Goal: Task Accomplishment & Management: Manage account settings

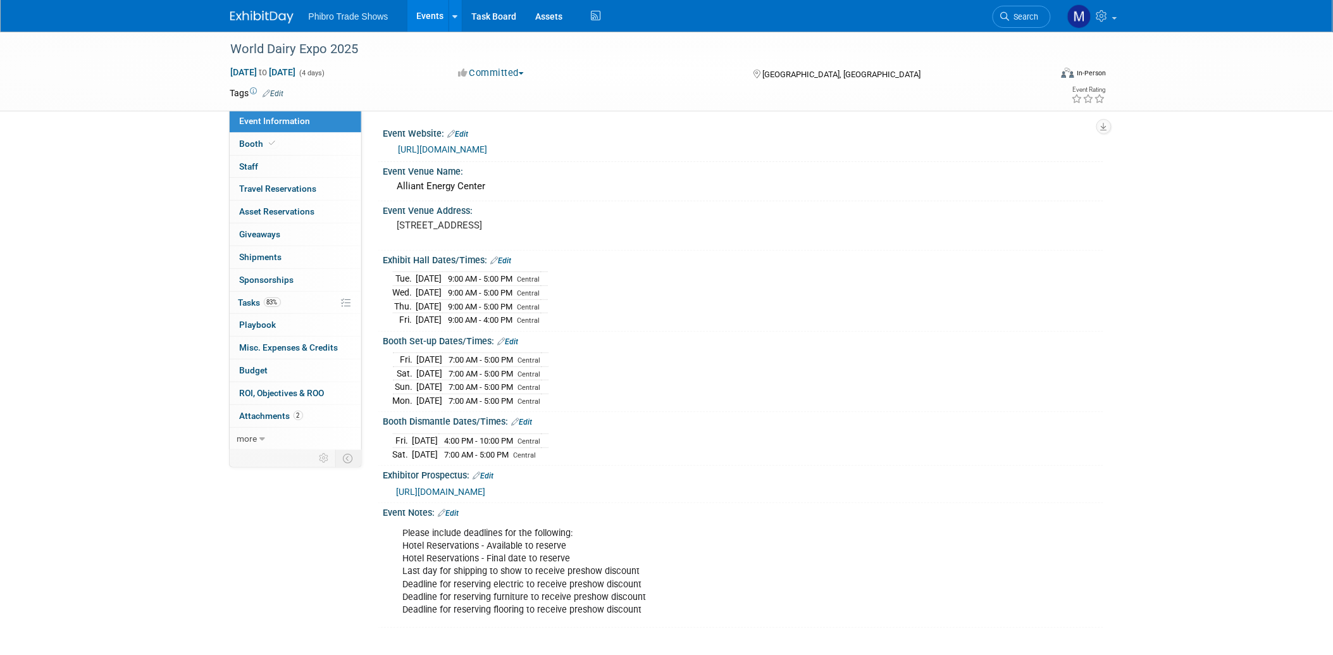
click at [433, 16] on link "Events" at bounding box center [430, 16] width 46 height 32
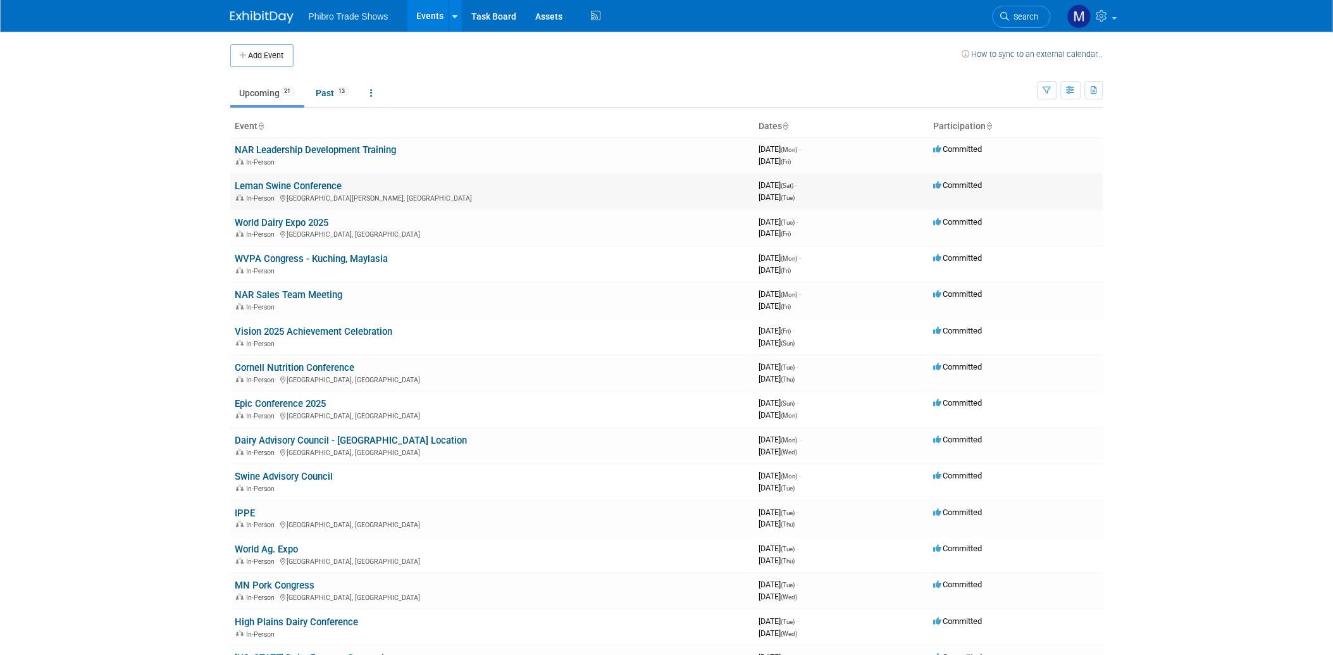
click at [332, 187] on link "Leman Swine Conference" at bounding box center [288, 185] width 107 height 11
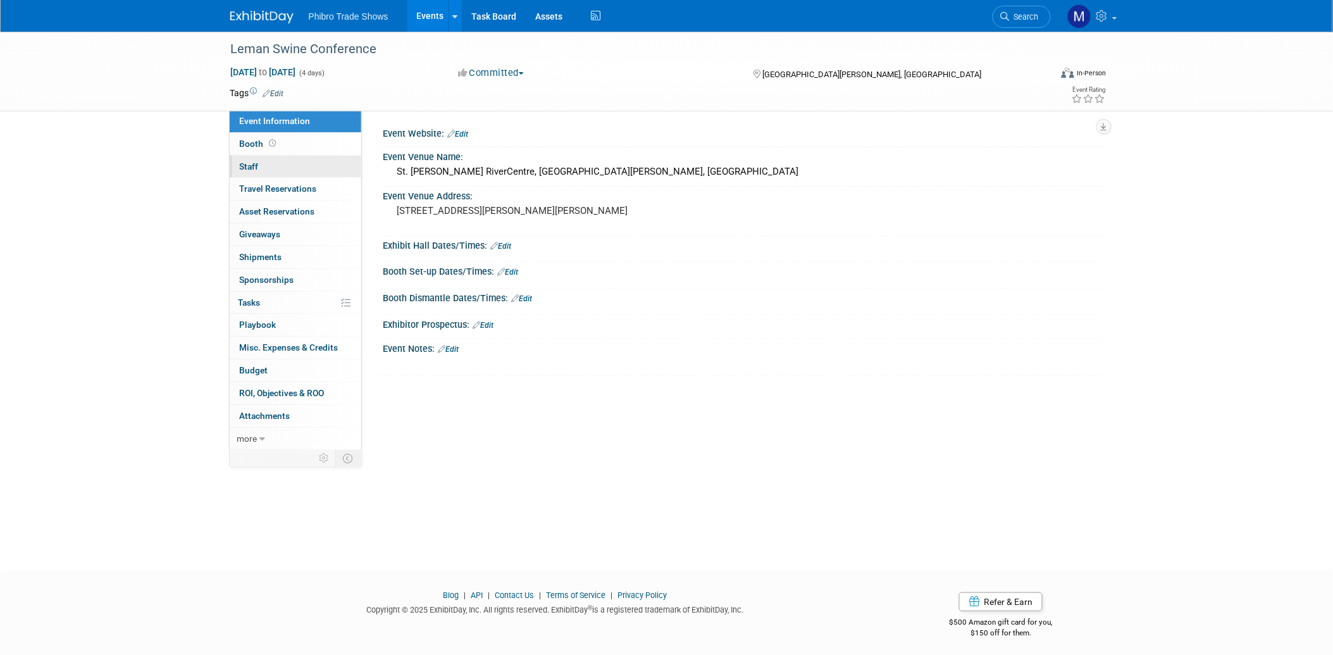
click at [256, 168] on span "Staff 0" at bounding box center [249, 166] width 19 height 10
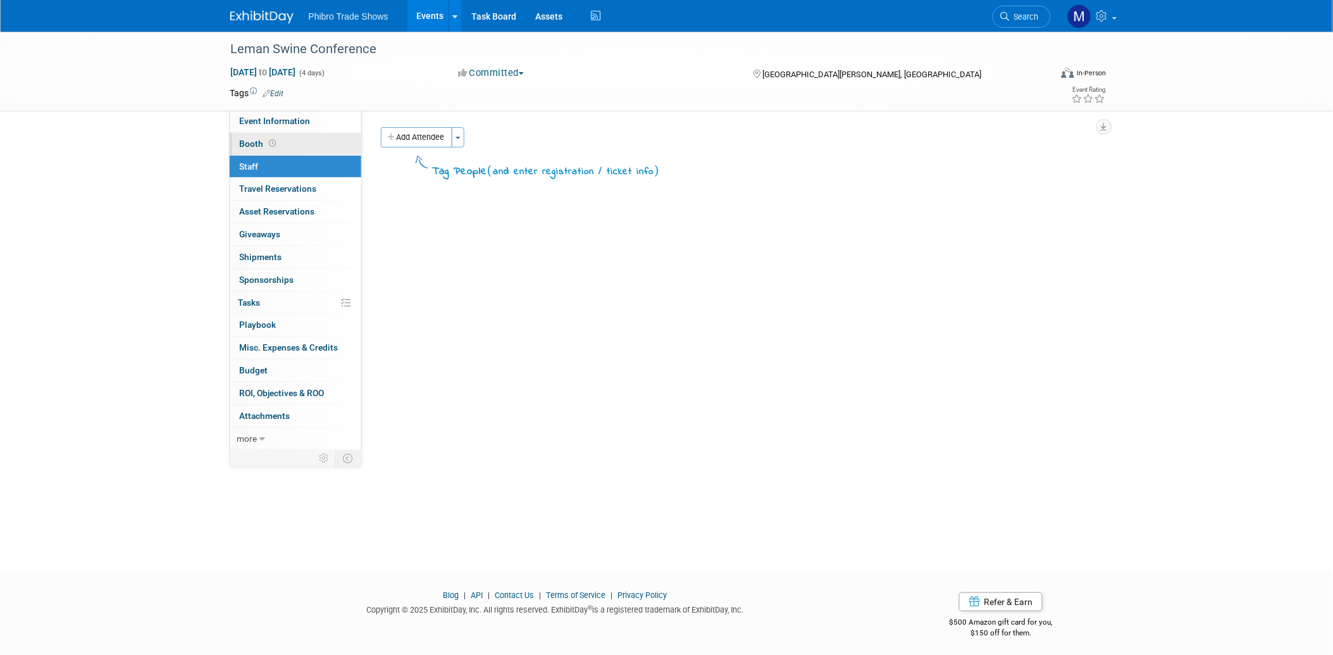
click at [250, 141] on span "Booth" at bounding box center [259, 144] width 39 height 10
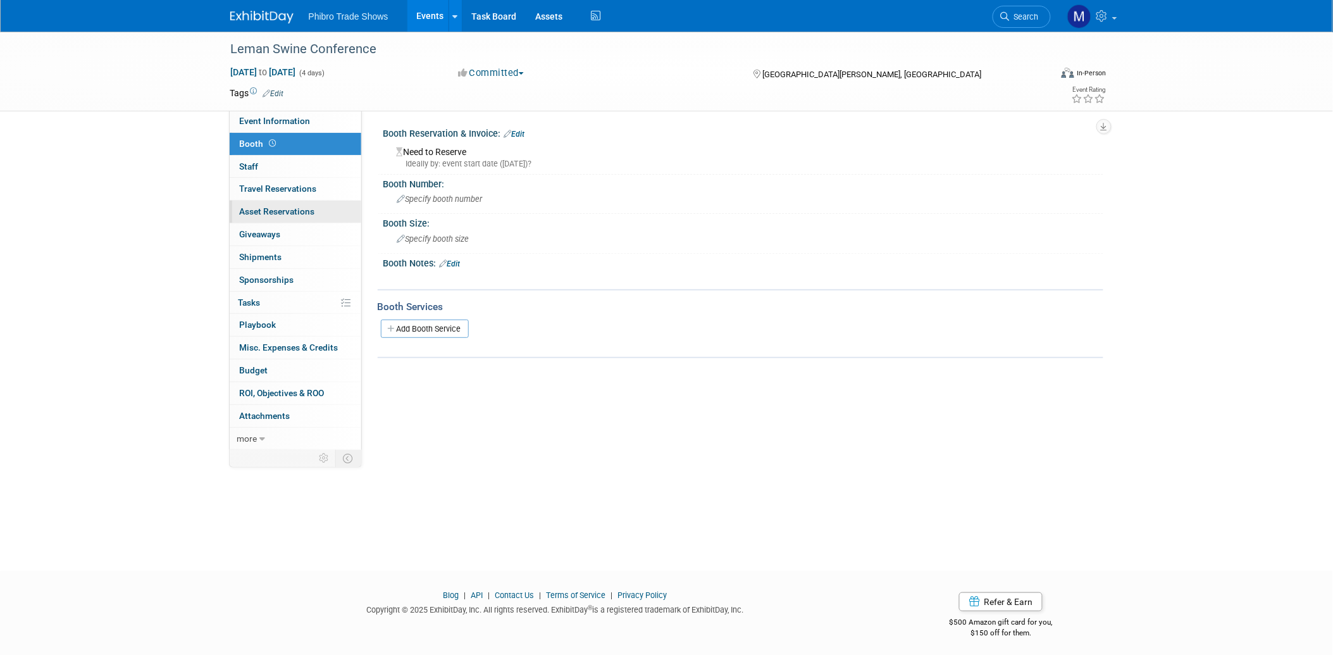
click at [264, 216] on span "Asset Reservations 0" at bounding box center [277, 211] width 75 height 10
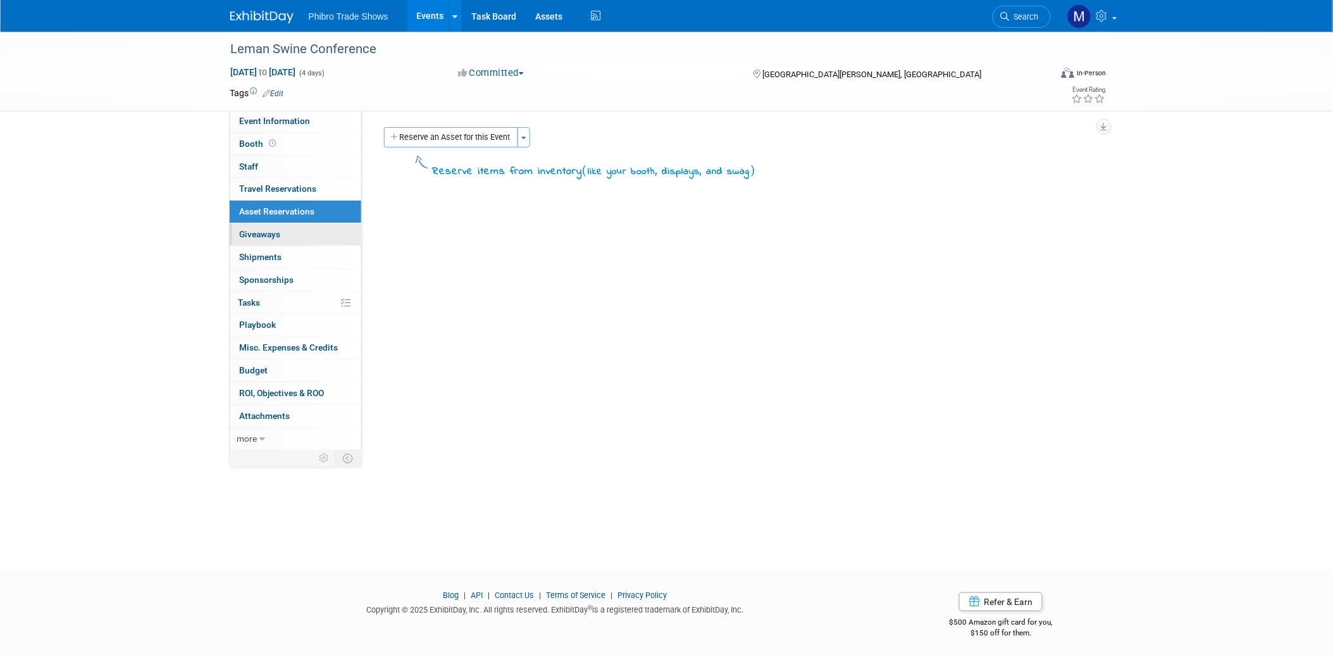
click at [268, 238] on span "Giveaways 0" at bounding box center [260, 234] width 41 height 10
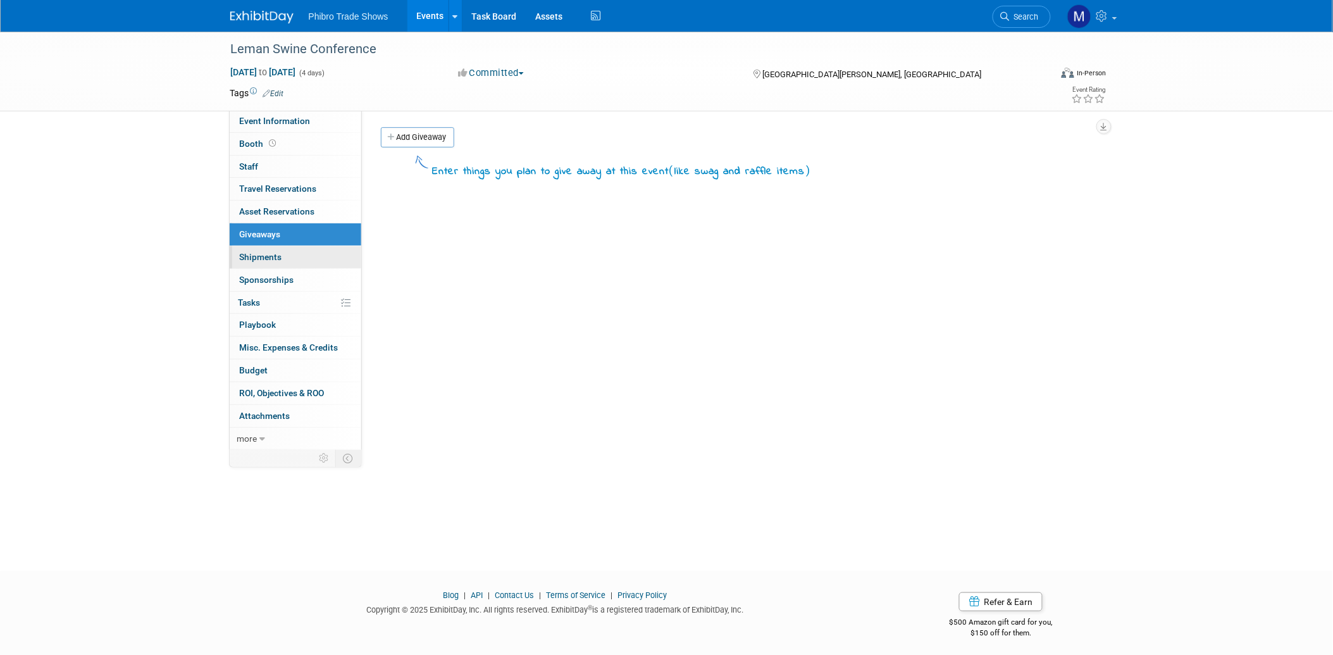
click at [268, 256] on span "Shipments 0" at bounding box center [261, 257] width 42 height 10
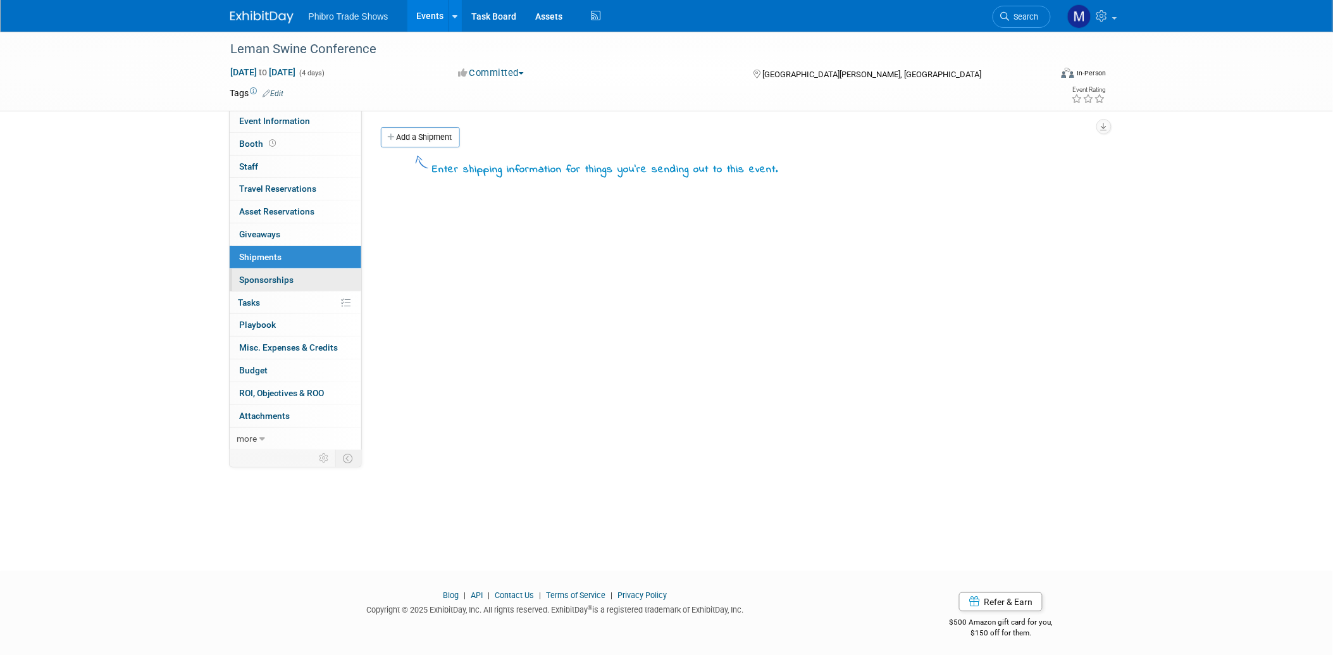
click at [268, 279] on span "Sponsorships 0" at bounding box center [267, 280] width 54 height 10
click at [252, 312] on link "0% Tasks 0%" at bounding box center [296, 303] width 132 height 22
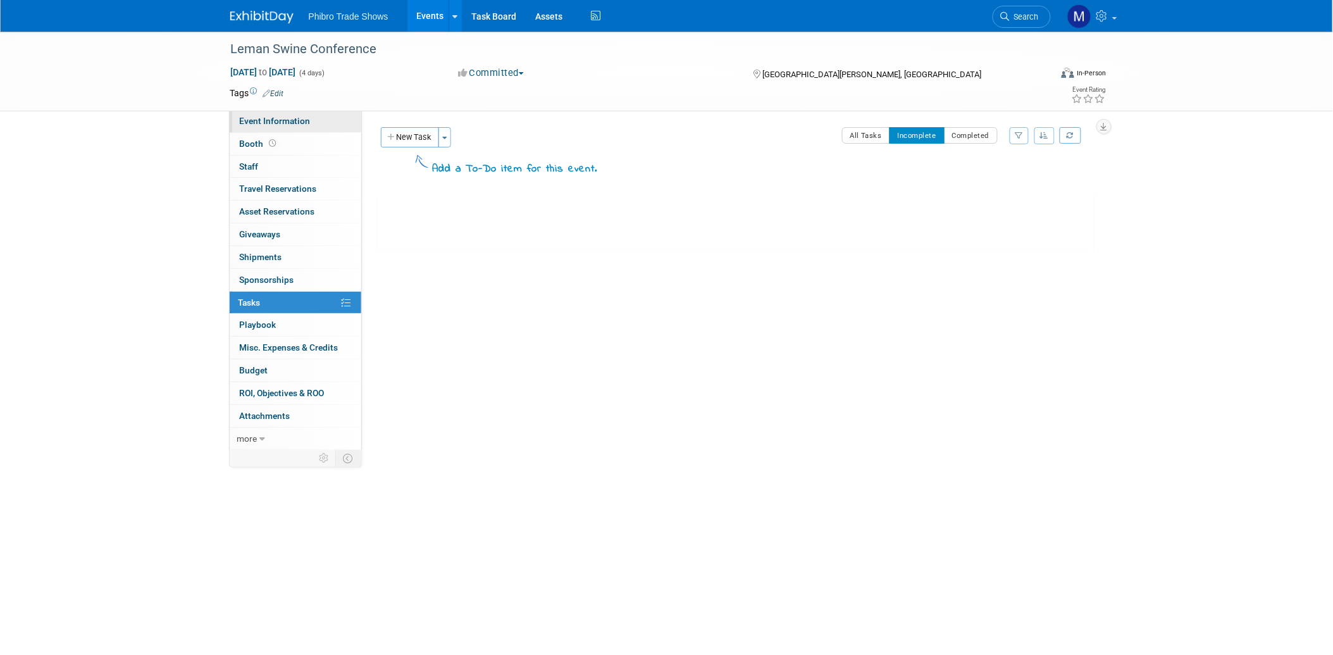
click at [282, 125] on span "Event Information" at bounding box center [275, 121] width 71 height 10
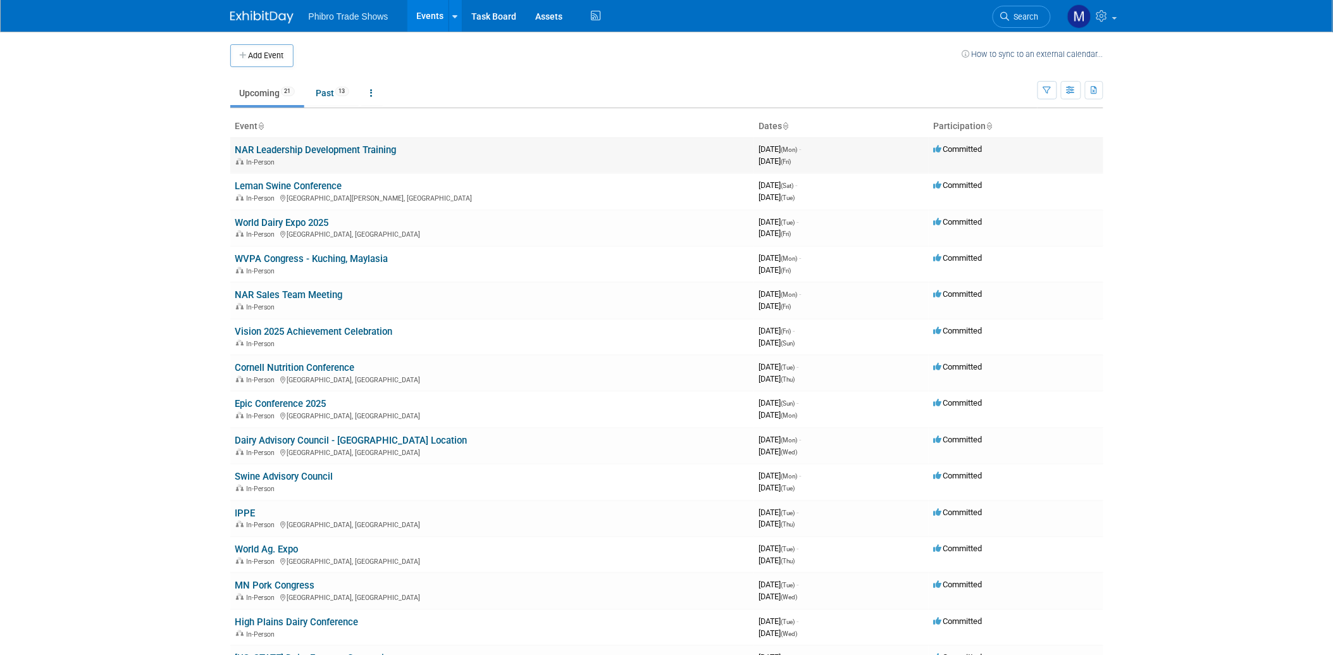
click at [340, 151] on link "NAR Leadership Development Training" at bounding box center [315, 149] width 161 height 11
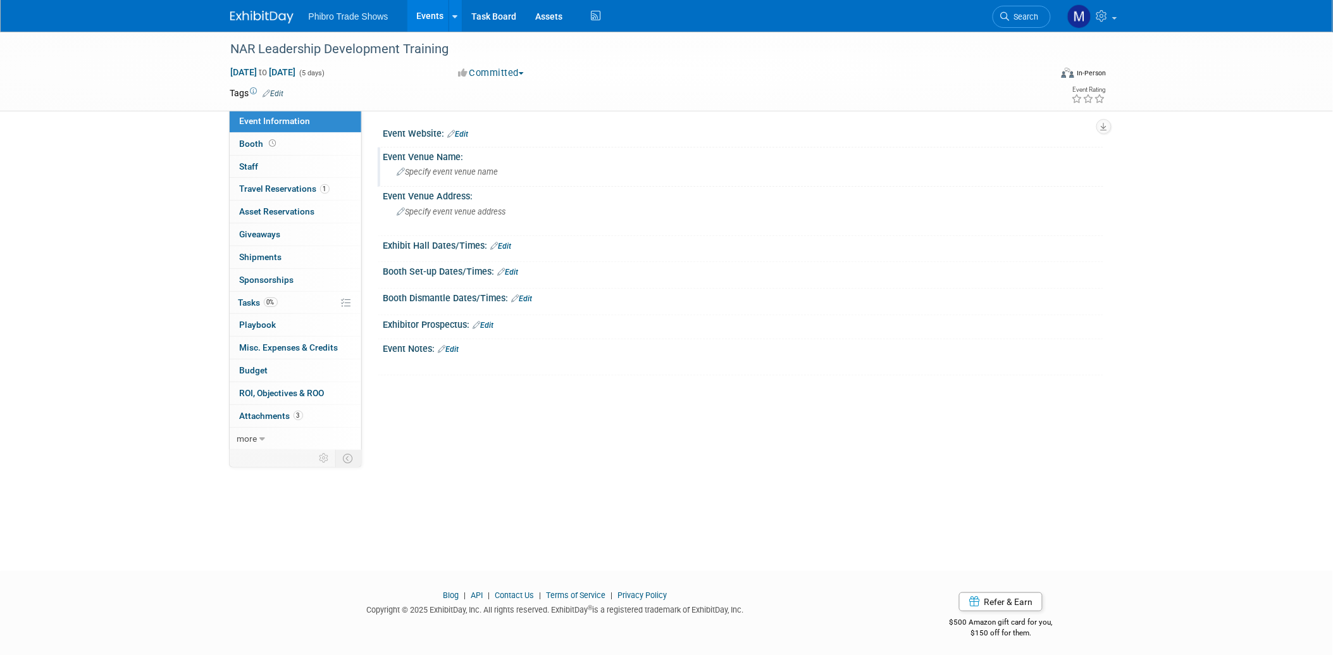
click at [462, 170] on span "Specify event venue name" at bounding box center [447, 171] width 101 height 9
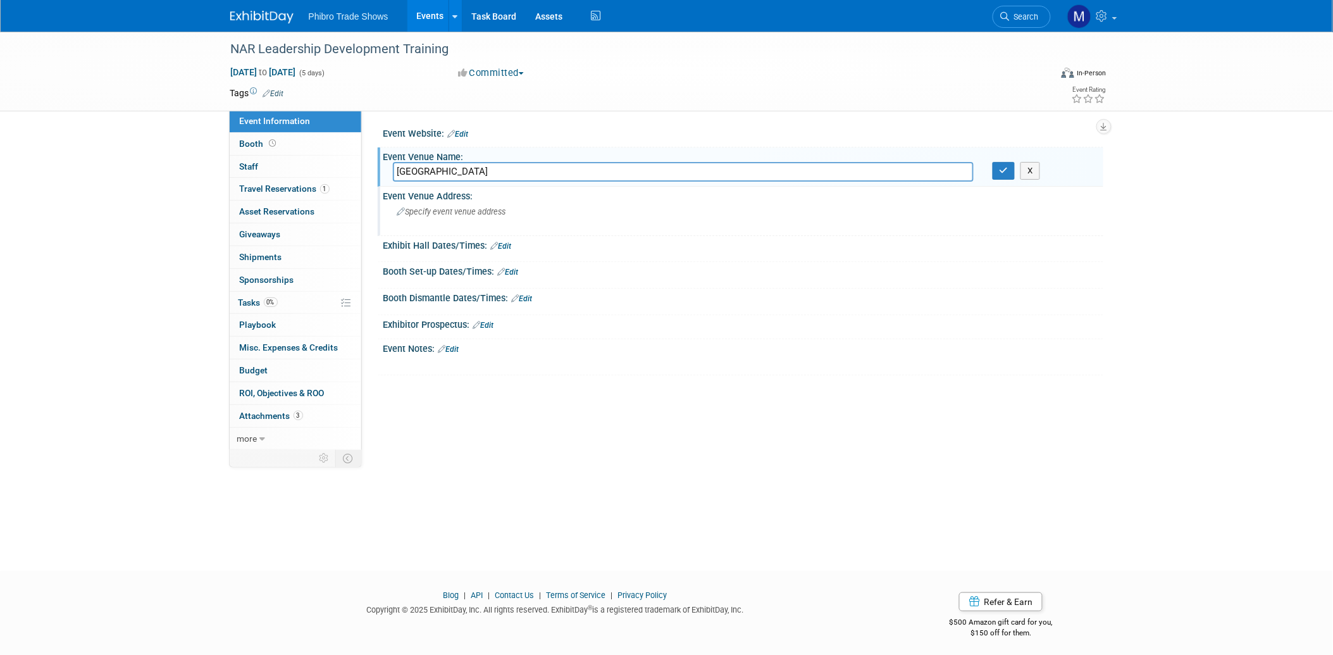
type input "Hilton Garden Inn"
click at [576, 211] on div "Specify event venue address" at bounding box center [533, 216] width 281 height 29
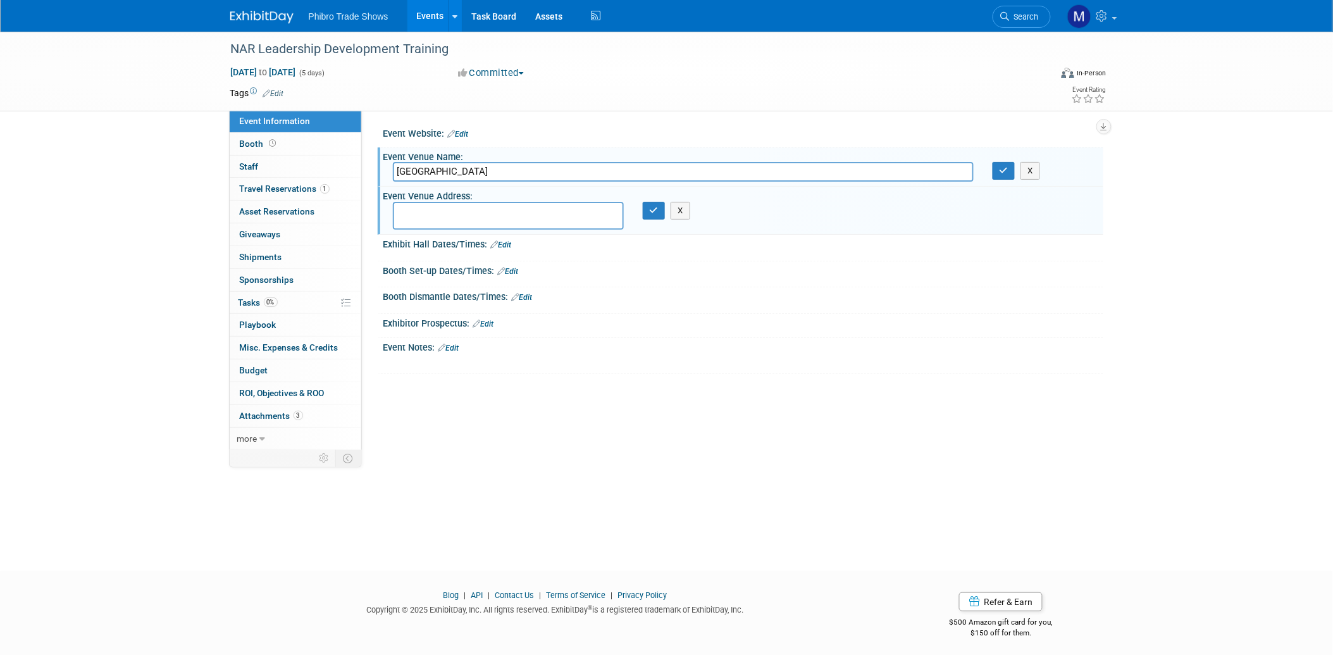
click at [503, 460] on div "NAR Leadership Development Training Sep 15, 2025 to Sep 19, 2025 (5 days) Sep 1…" at bounding box center [666, 290] width 1333 height 516
click at [423, 22] on link "Events" at bounding box center [430, 16] width 46 height 32
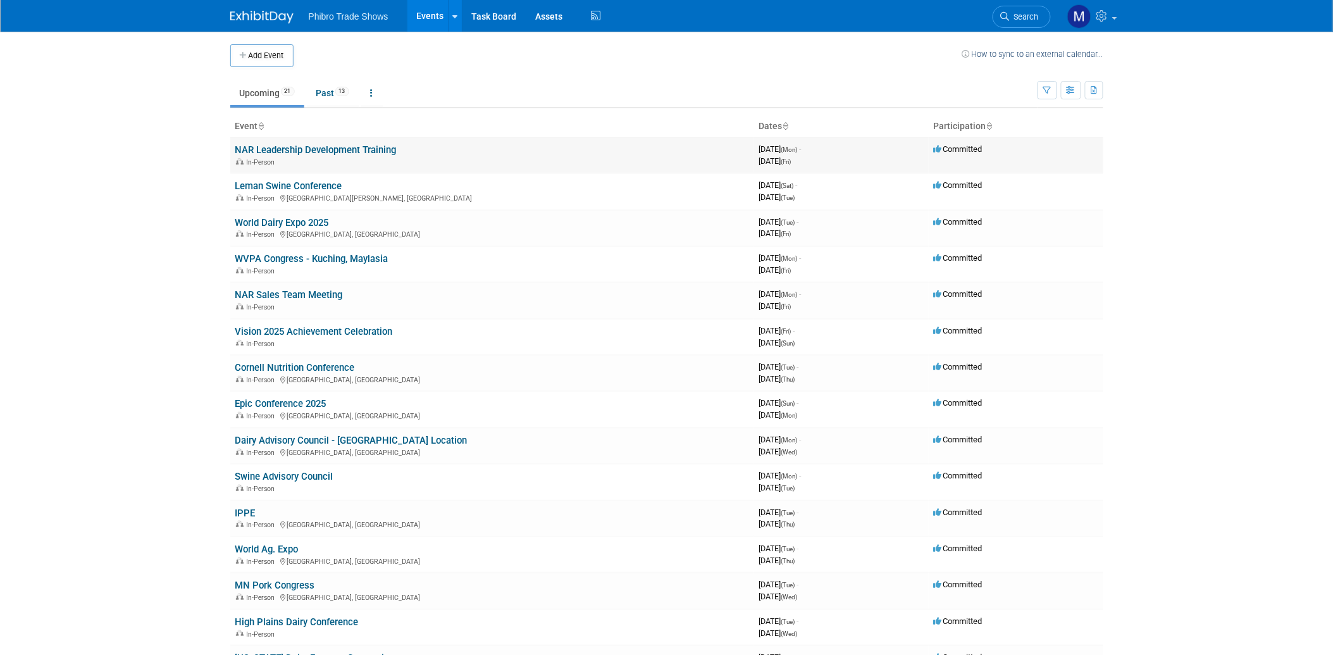
click at [328, 154] on link "NAR Leadership Development Training" at bounding box center [315, 149] width 161 height 11
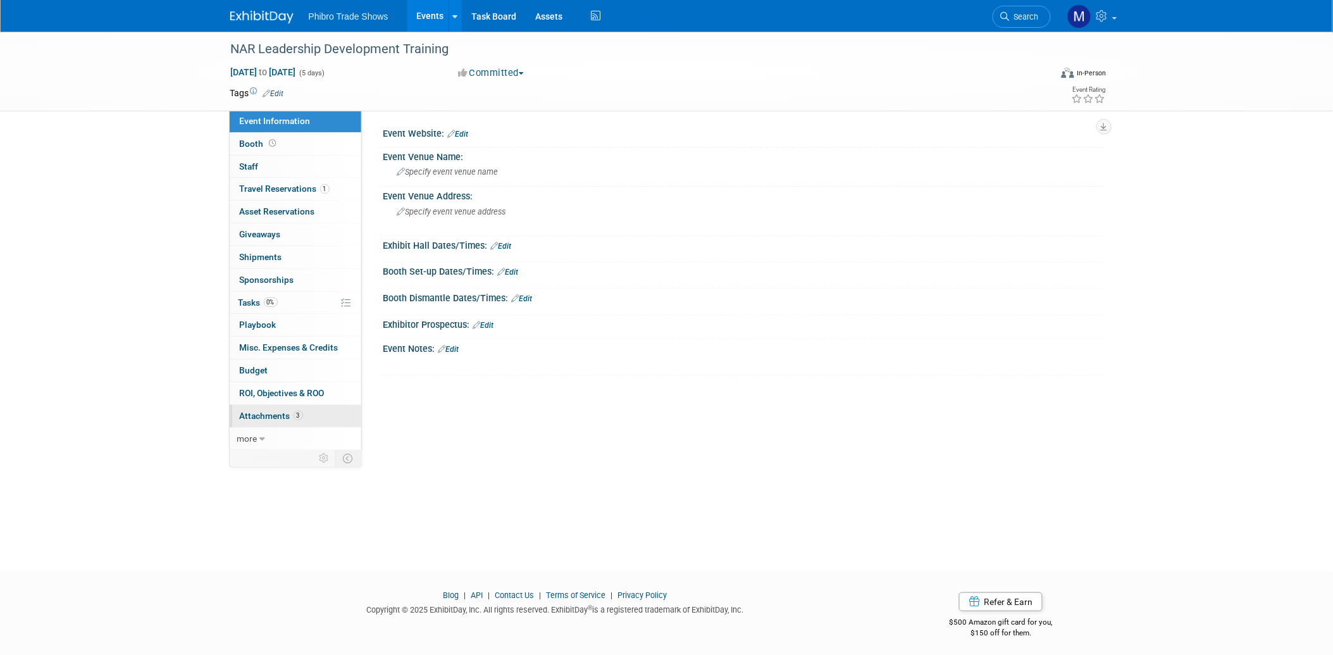
click at [268, 416] on span "Attachments 3" at bounding box center [271, 416] width 63 height 10
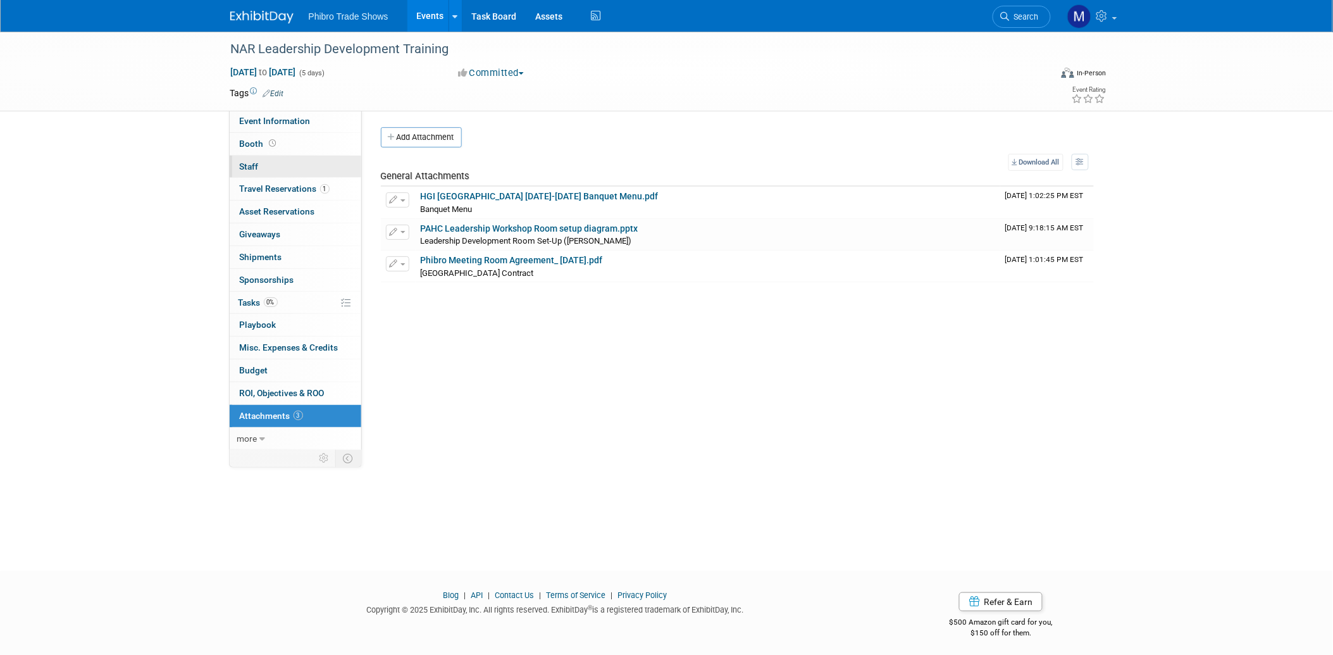
click at [258, 166] on link "0 Staff 0" at bounding box center [296, 167] width 132 height 22
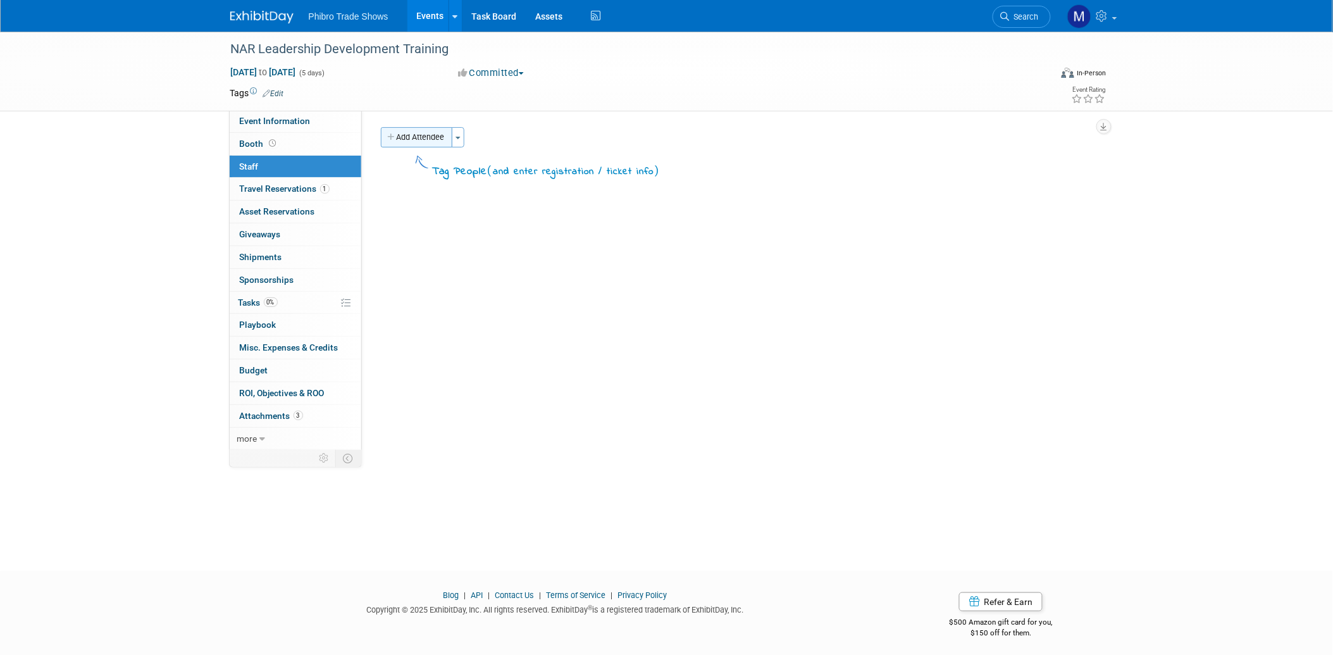
click at [427, 140] on button "Add Attendee" at bounding box center [416, 137] width 71 height 20
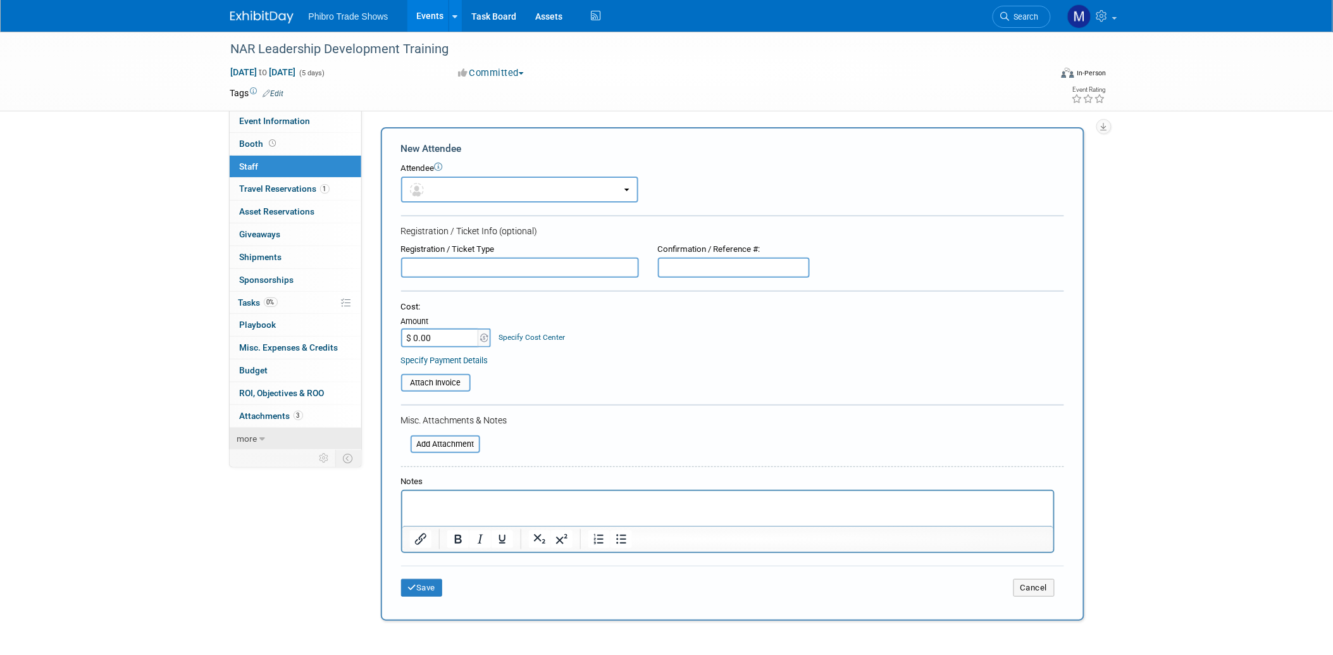
click at [261, 442] on icon at bounding box center [263, 439] width 6 height 9
click at [269, 413] on span "Attachments 3" at bounding box center [271, 416] width 63 height 10
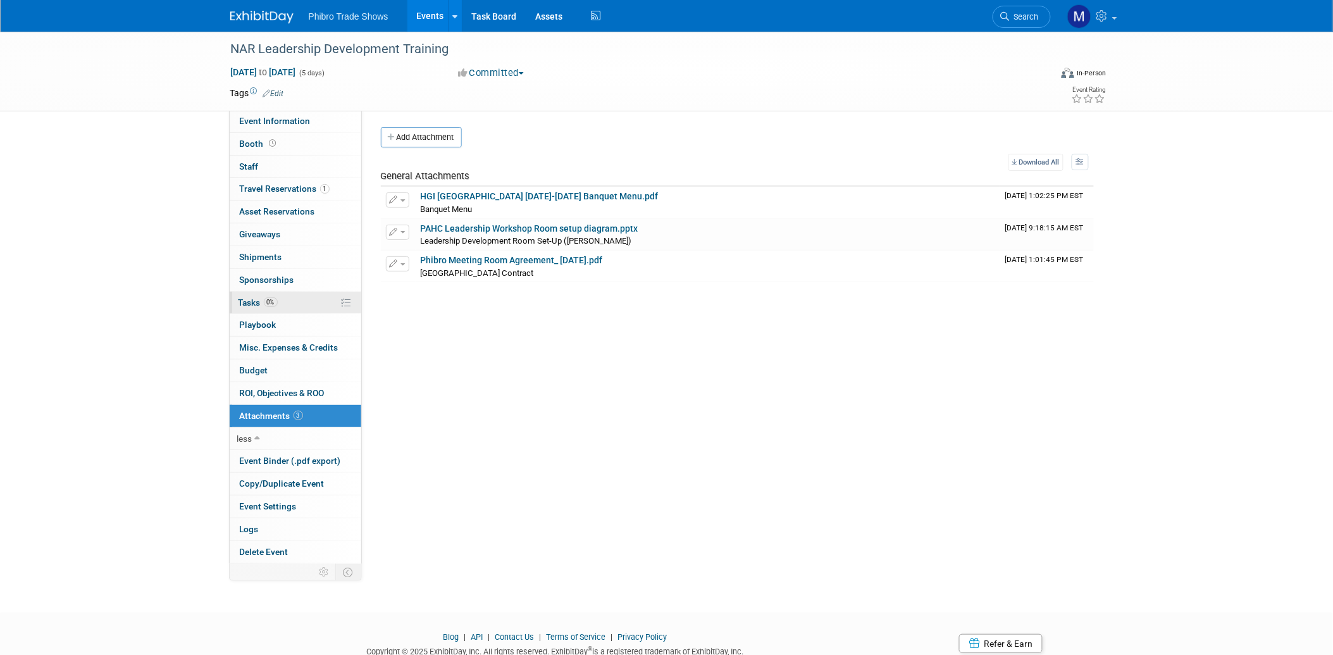
click at [344, 304] on icon at bounding box center [346, 302] width 9 height 9
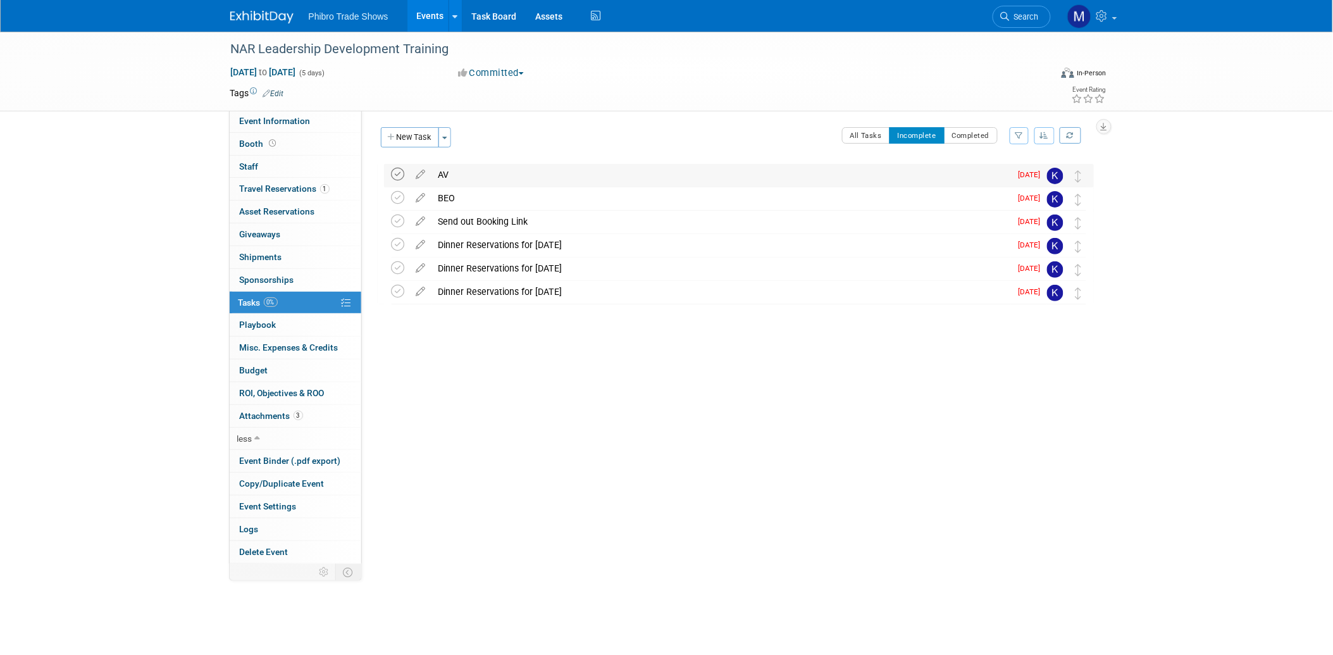
click at [395, 175] on icon at bounding box center [398, 174] width 13 height 13
click at [396, 173] on icon at bounding box center [398, 174] width 13 height 13
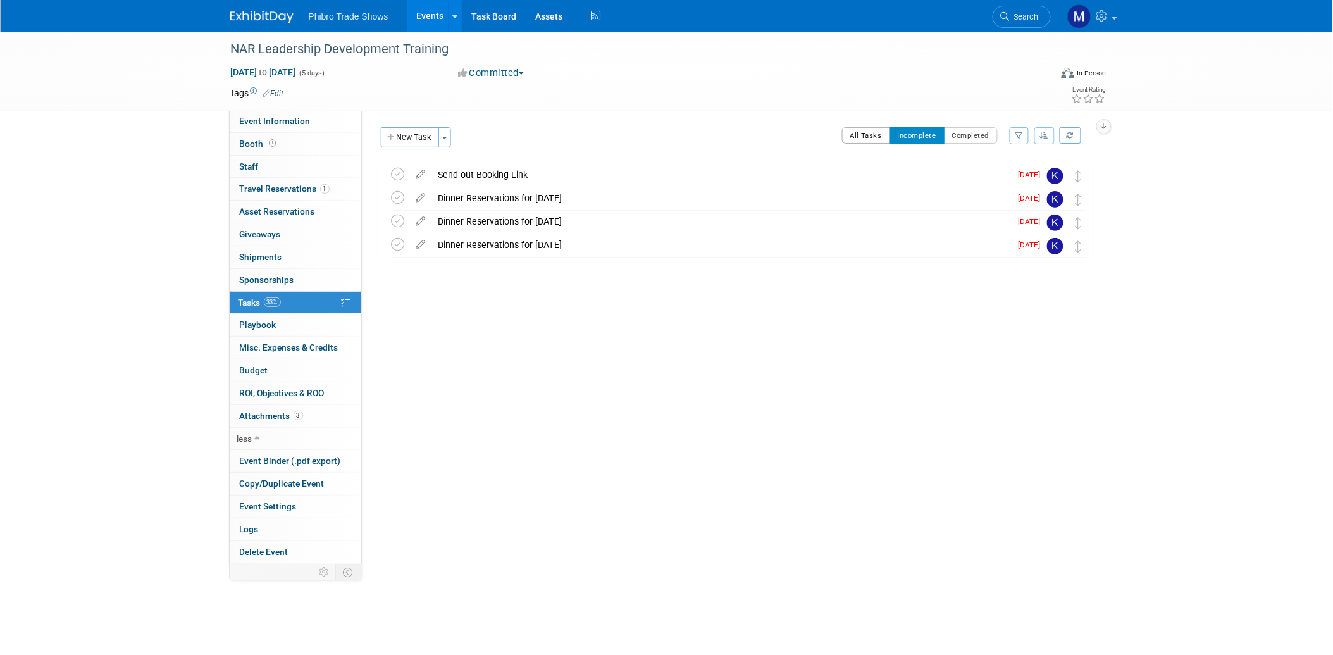
click at [868, 131] on button "All Tasks" at bounding box center [866, 135] width 49 height 16
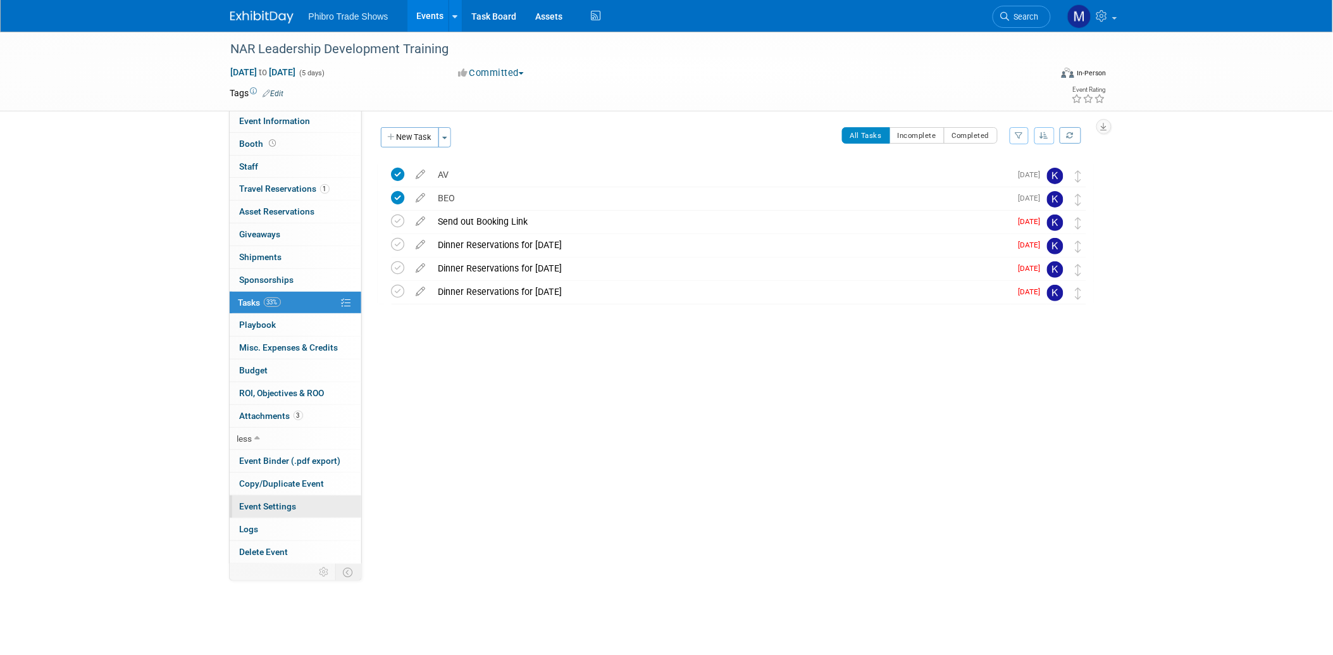
click at [268, 506] on span "Event Settings" at bounding box center [268, 506] width 57 height 10
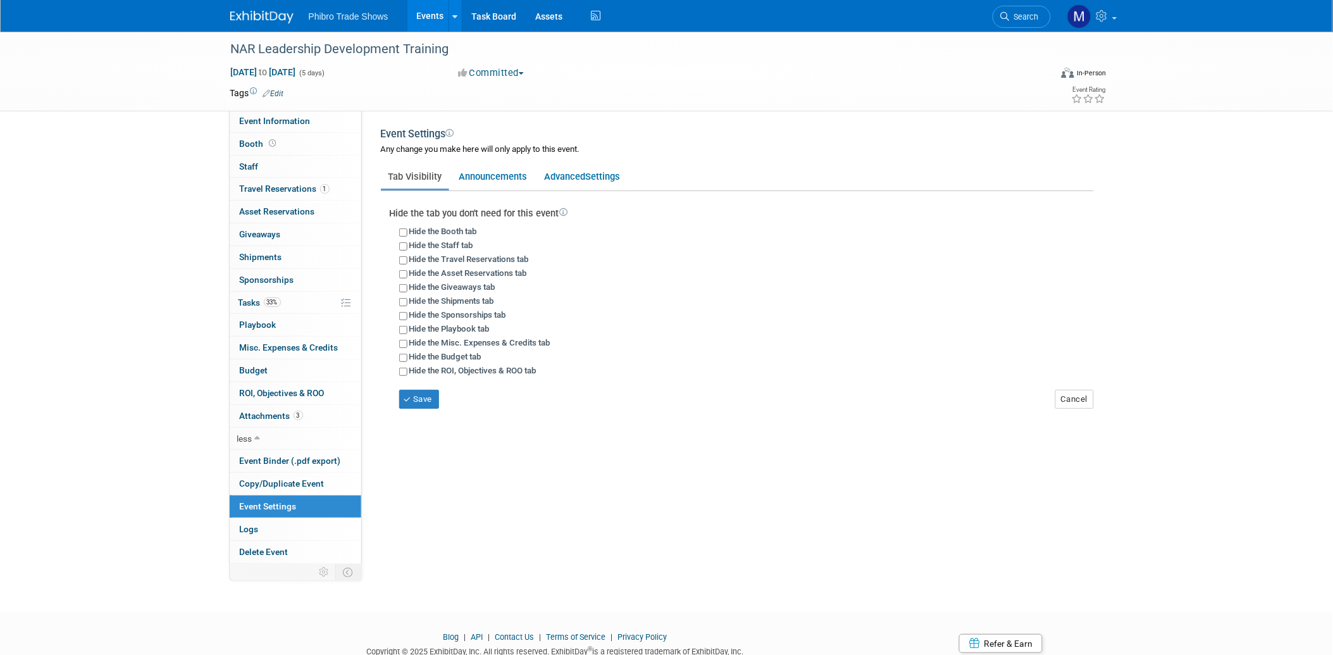
click at [430, 17] on link "Events" at bounding box center [430, 16] width 46 height 32
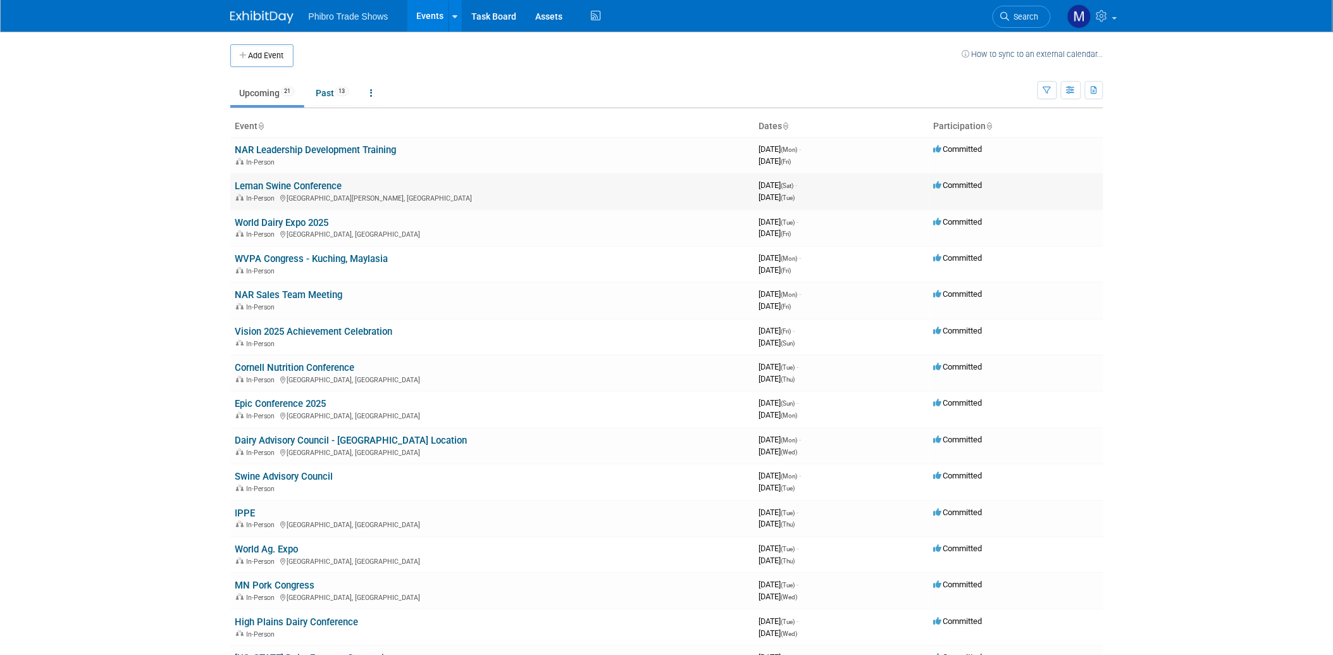
click at [317, 183] on link "Leman Swine Conference" at bounding box center [288, 185] width 107 height 11
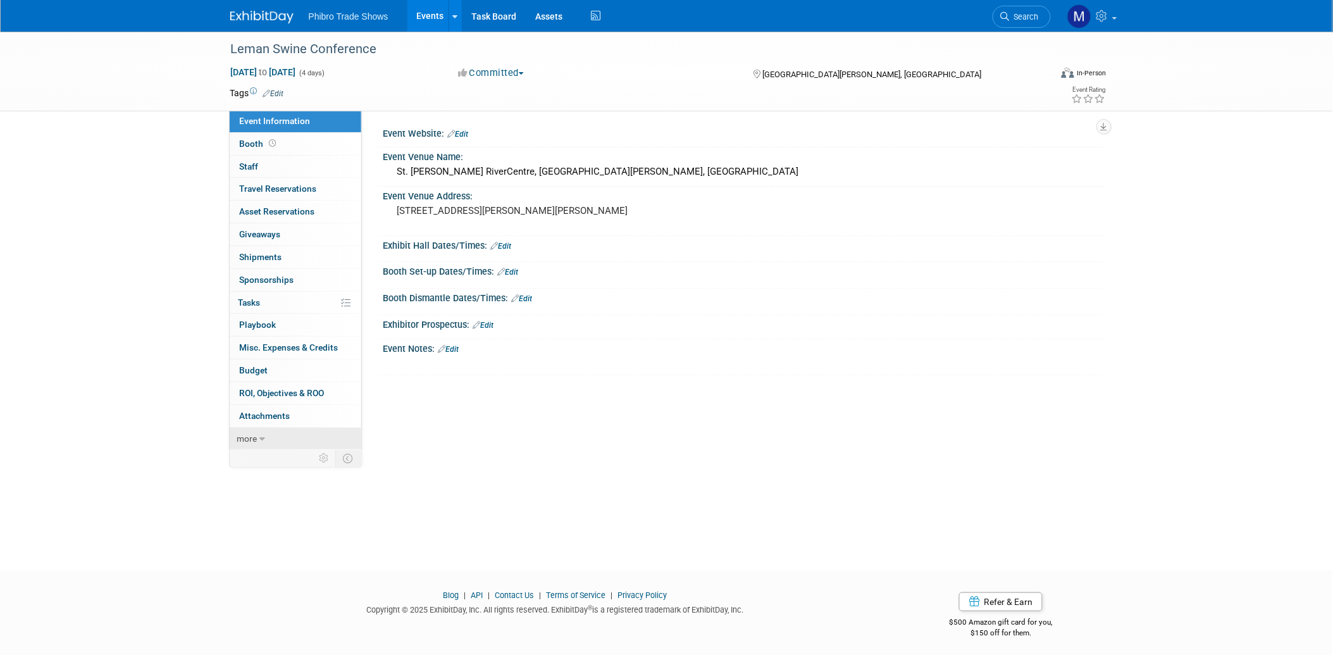
click at [249, 438] on span "more" at bounding box center [247, 438] width 20 height 10
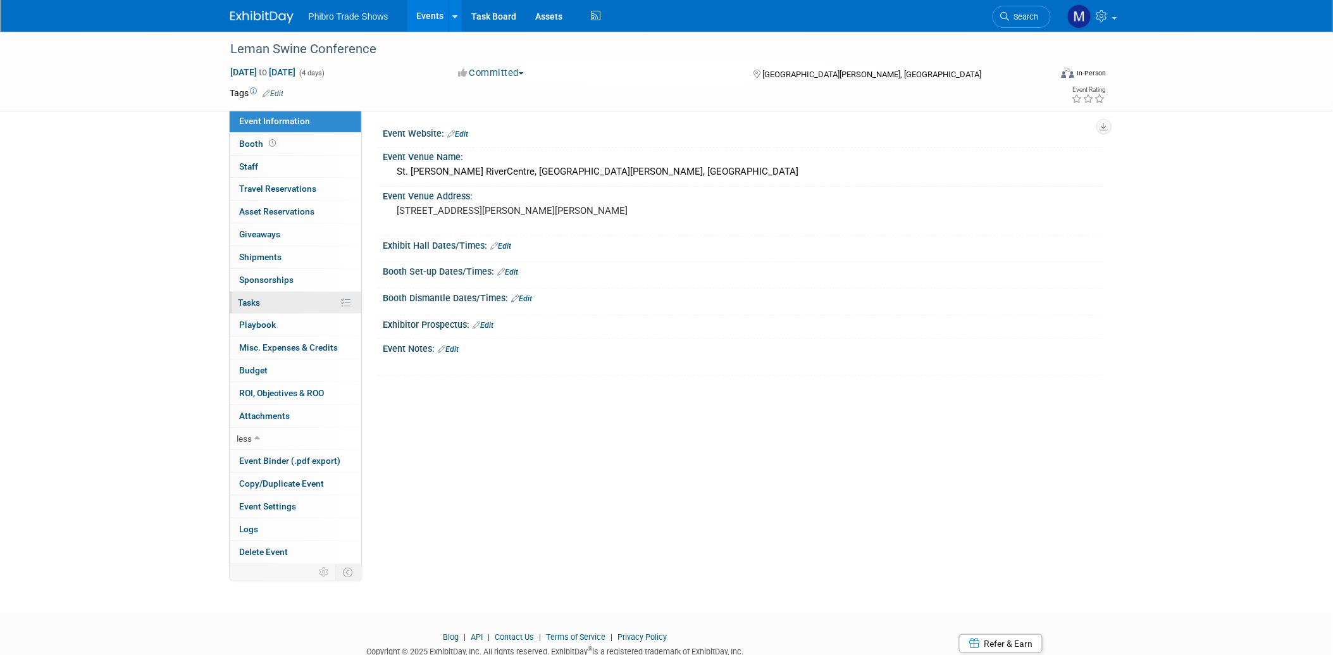
click at [256, 299] on span "Tasks 0%" at bounding box center [249, 302] width 22 height 10
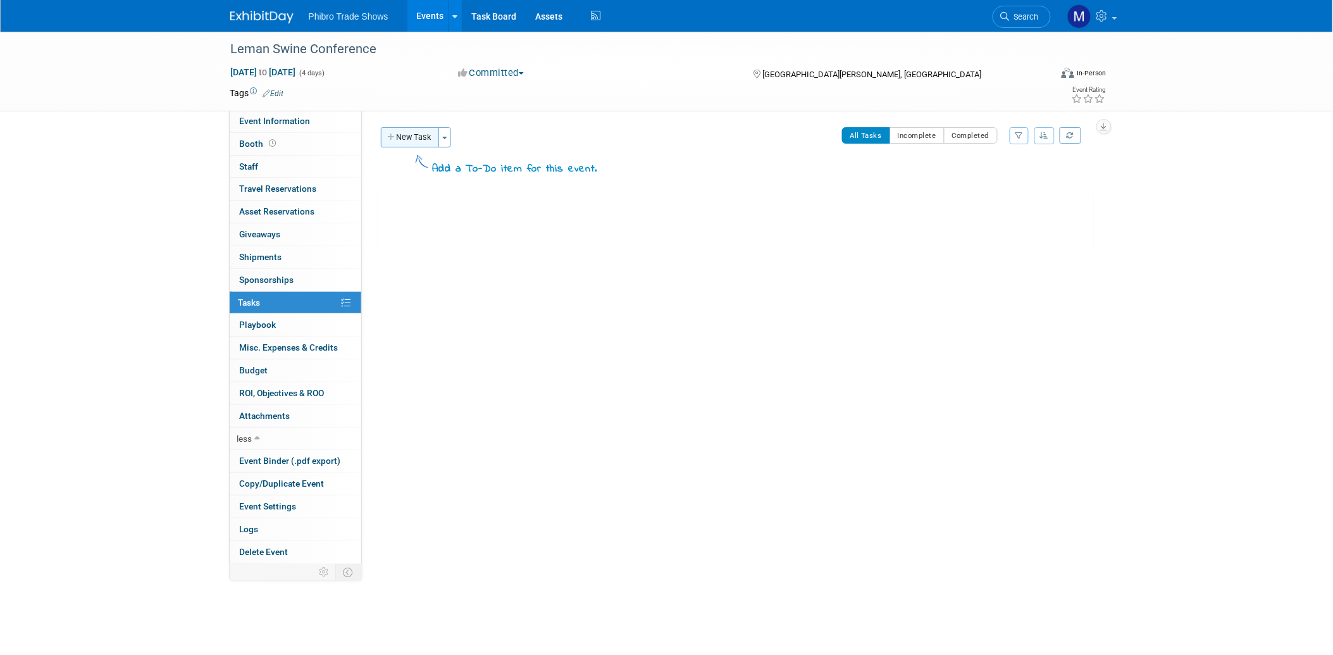
click at [416, 136] on button "New Task" at bounding box center [410, 137] width 58 height 20
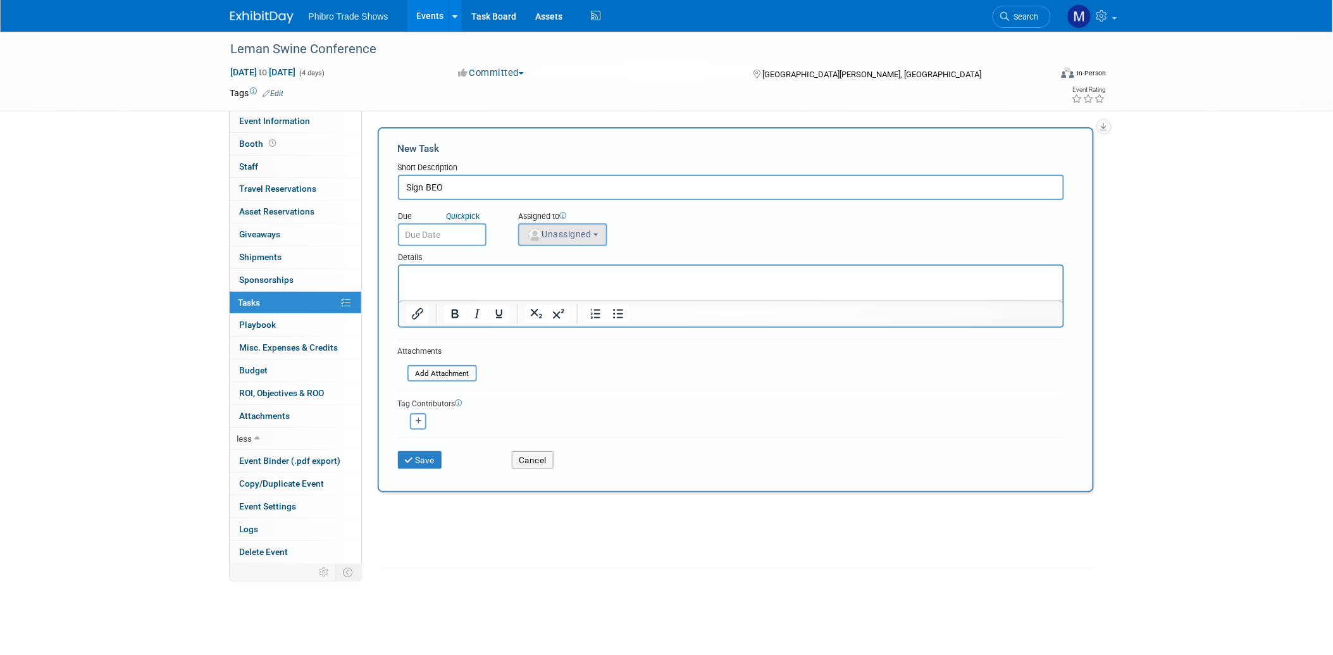
type input "Sign BEO"
click at [569, 230] on span "Unassigned" at bounding box center [559, 234] width 65 height 10
click at [553, 273] on label "[PERSON_NAME] (me)" at bounding box center [579, 278] width 109 height 20
click at [521, 273] on input "[PERSON_NAME] (me)" at bounding box center [516, 276] width 8 height 8
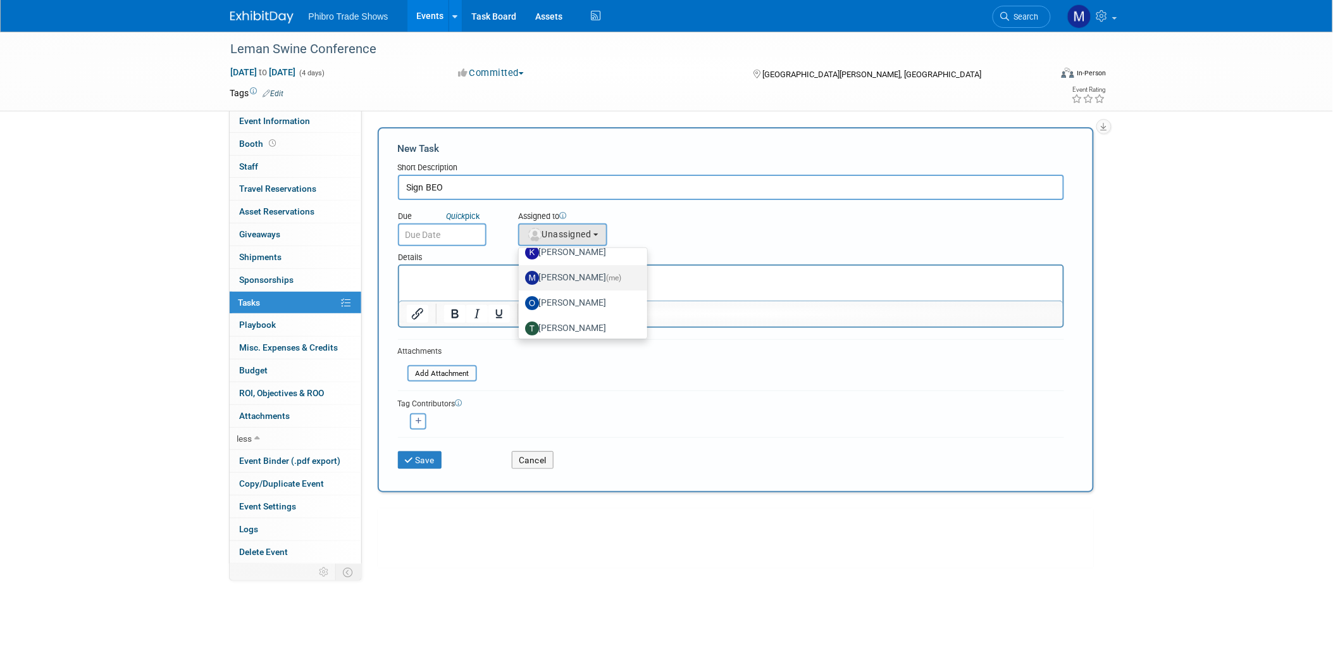
select select "9b36b1e5-beb2-498d-b133-e4ee5be4cb5d"
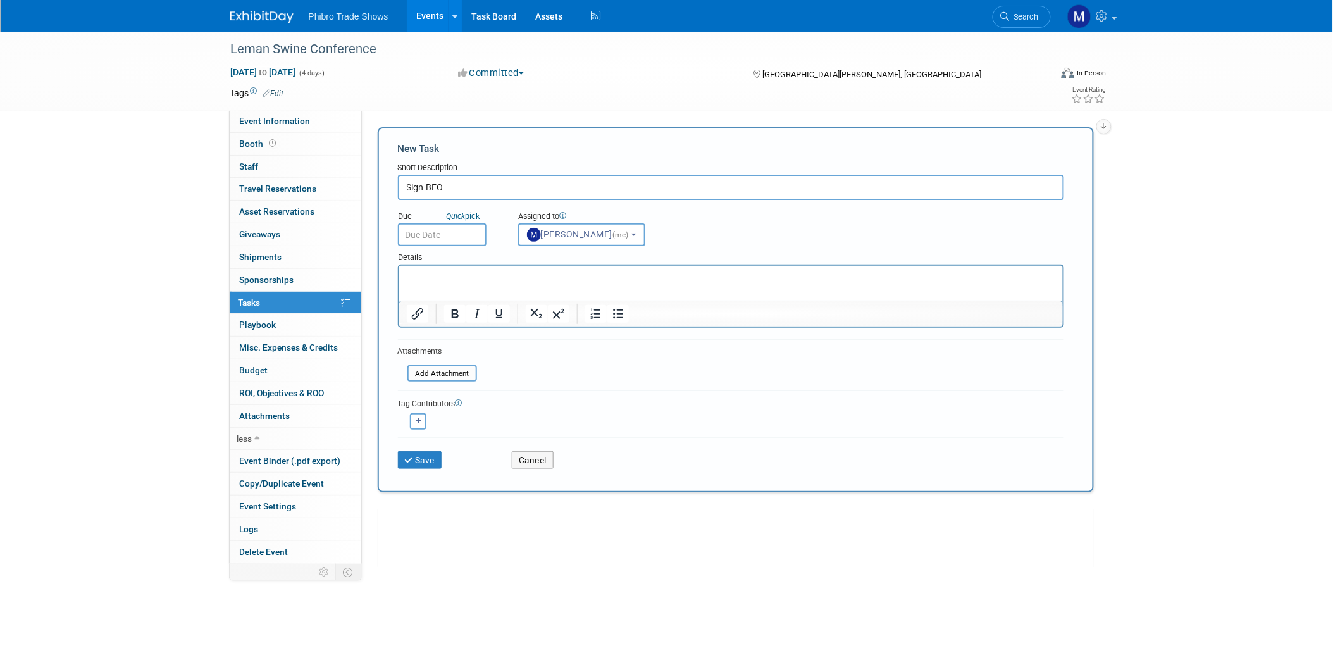
click at [640, 396] on div "Tag Contributors" at bounding box center [731, 402] width 666 height 13
click at [254, 145] on span "Booth" at bounding box center [259, 144] width 39 height 10
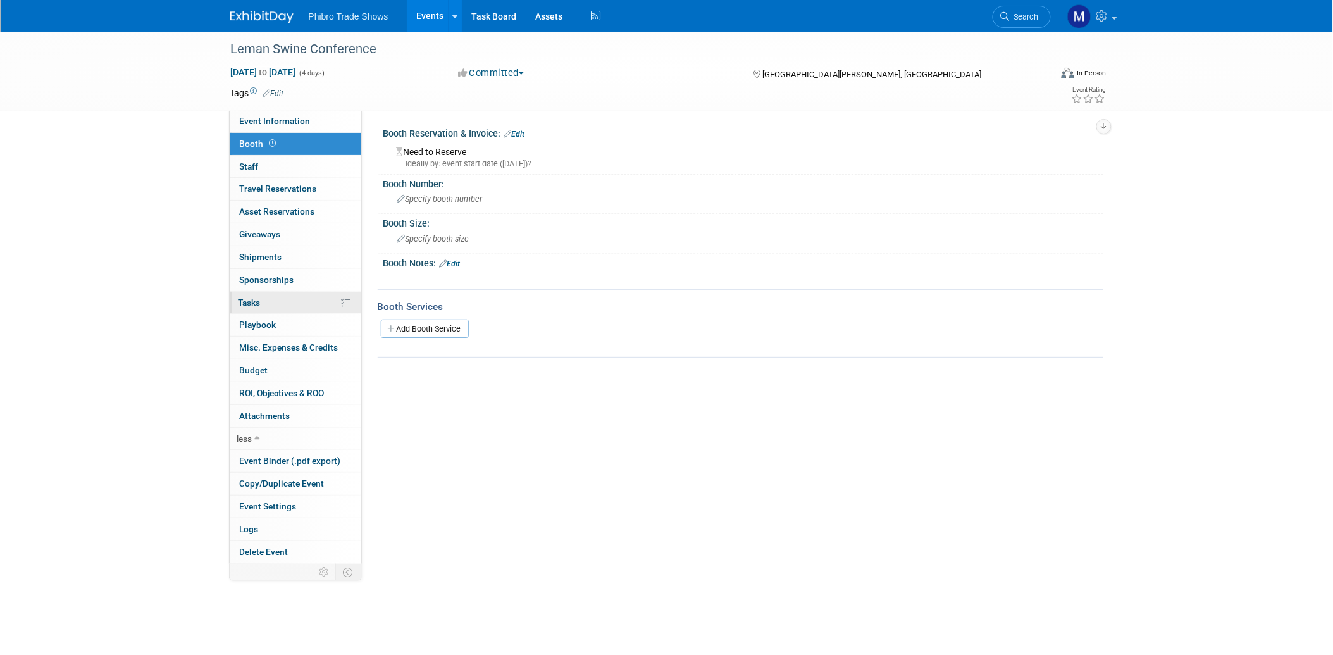
click at [254, 306] on span "Tasks 0%" at bounding box center [249, 302] width 22 height 10
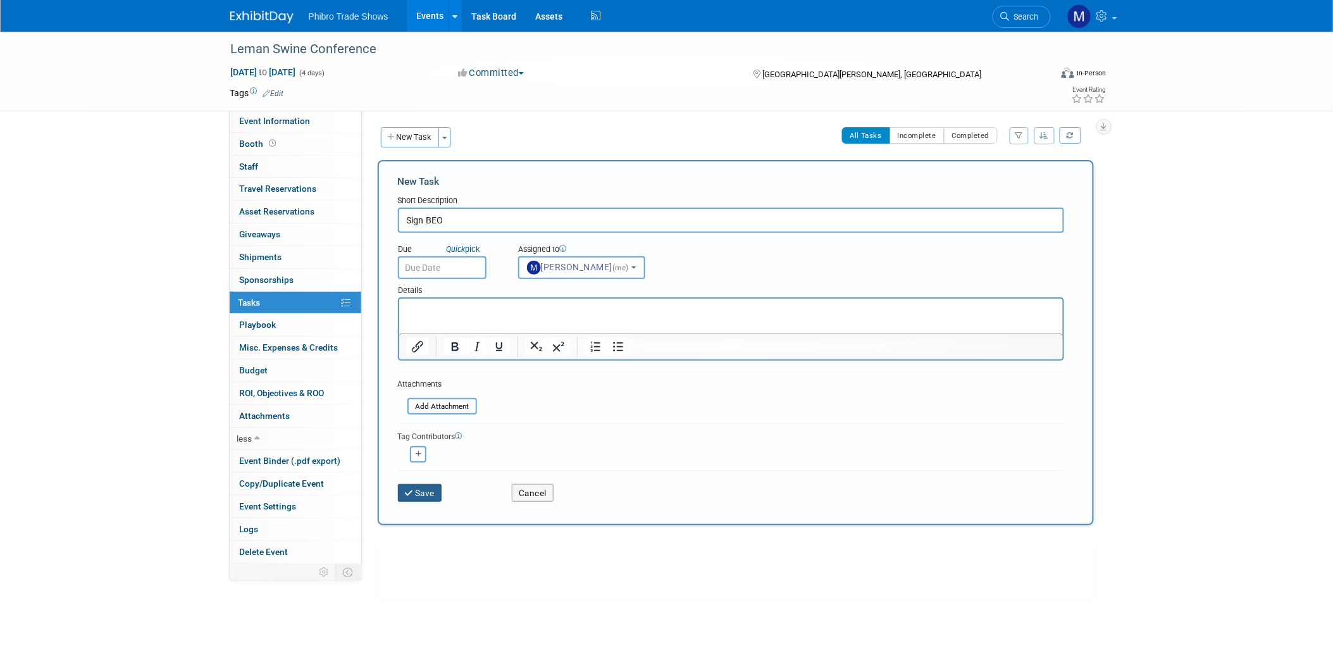
click at [421, 484] on button "Save" at bounding box center [420, 493] width 44 height 18
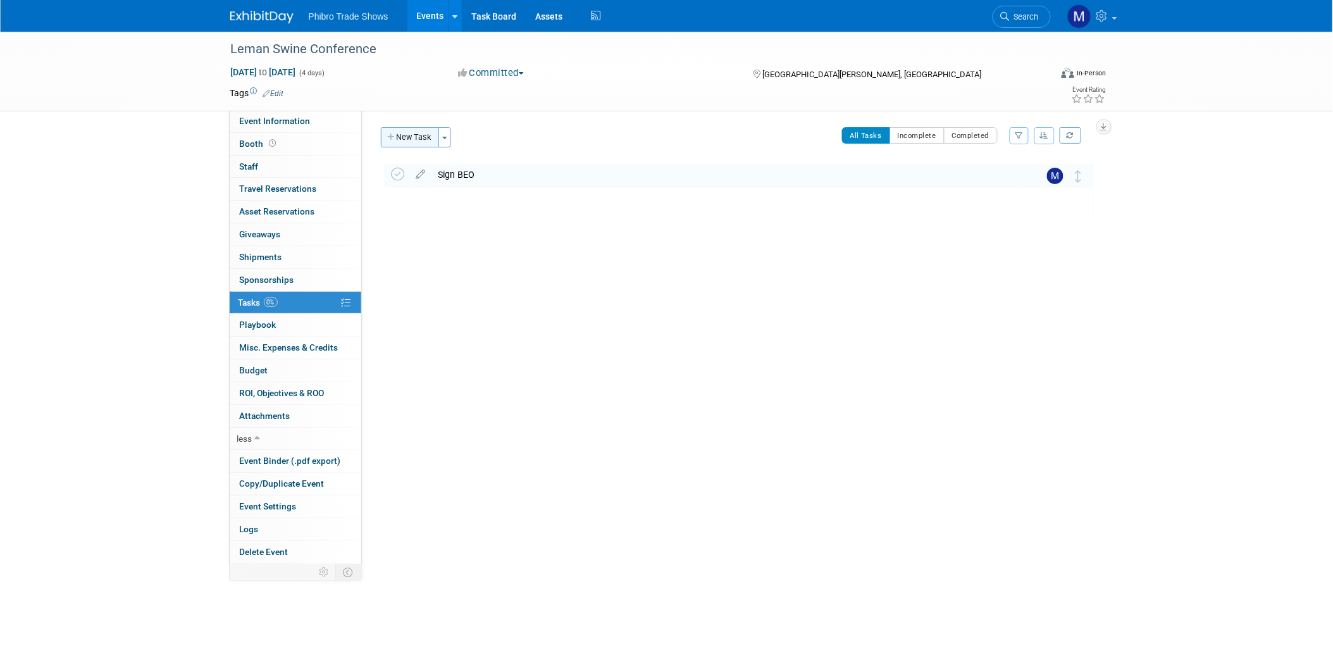
click at [412, 137] on button "New Task" at bounding box center [410, 137] width 58 height 20
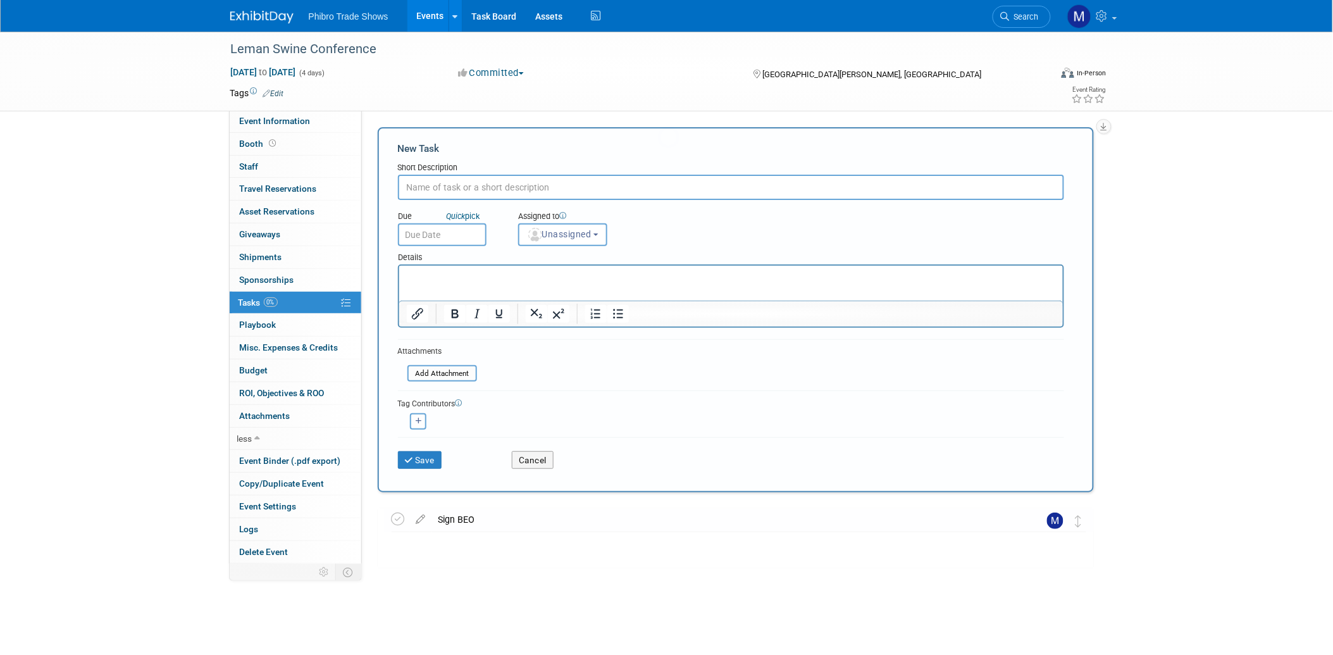
scroll to position [0, 0]
type input "V"
type input "Confirm AV needs"
click at [561, 230] on span "Unassigned" at bounding box center [559, 234] width 65 height 10
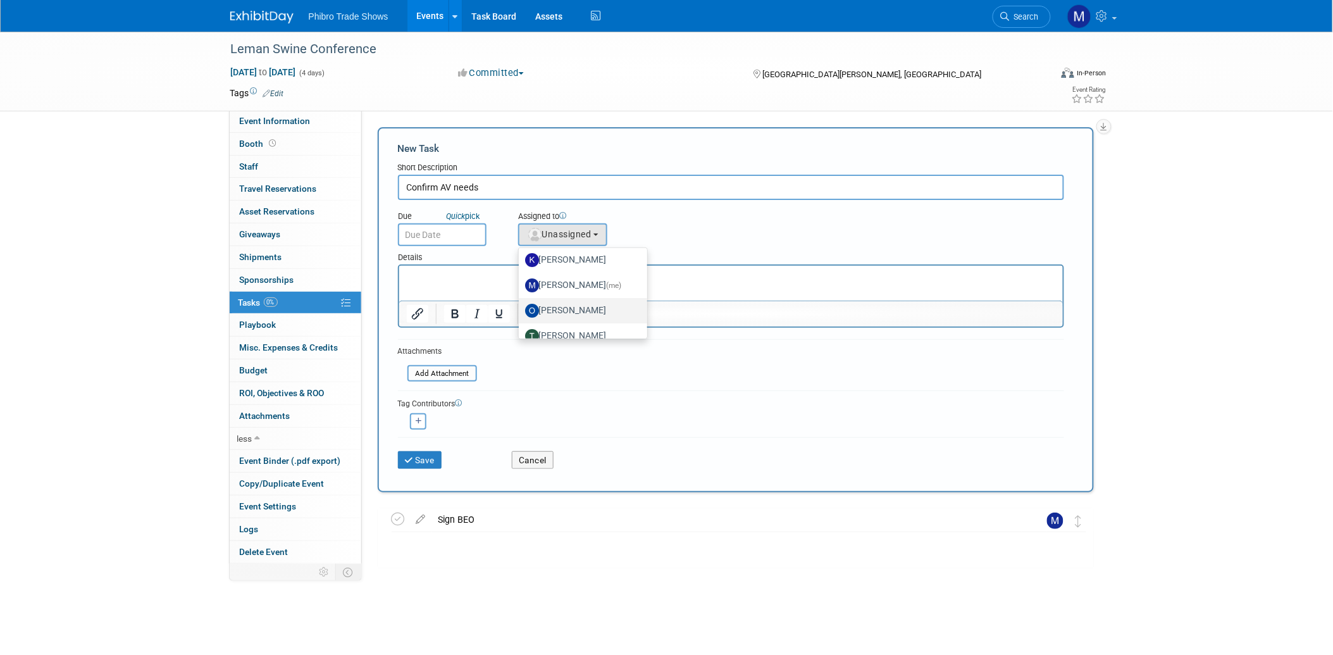
scroll to position [56, 0]
click at [572, 287] on label "[PERSON_NAME] (me)" at bounding box center [579, 284] width 109 height 20
click at [521, 287] on input "[PERSON_NAME] (me)" at bounding box center [516, 282] width 8 height 8
select select "9b36b1e5-beb2-498d-b133-e4ee5be4cb5d"
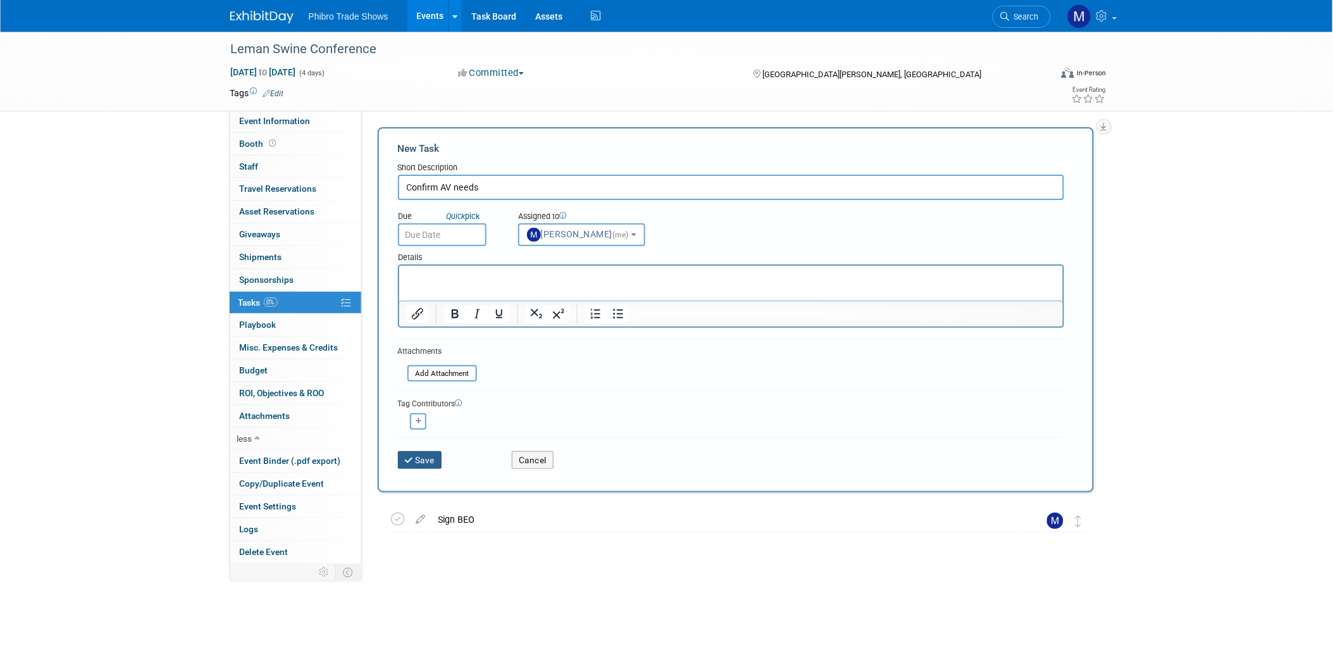
click at [426, 454] on button "Save" at bounding box center [420, 460] width 44 height 18
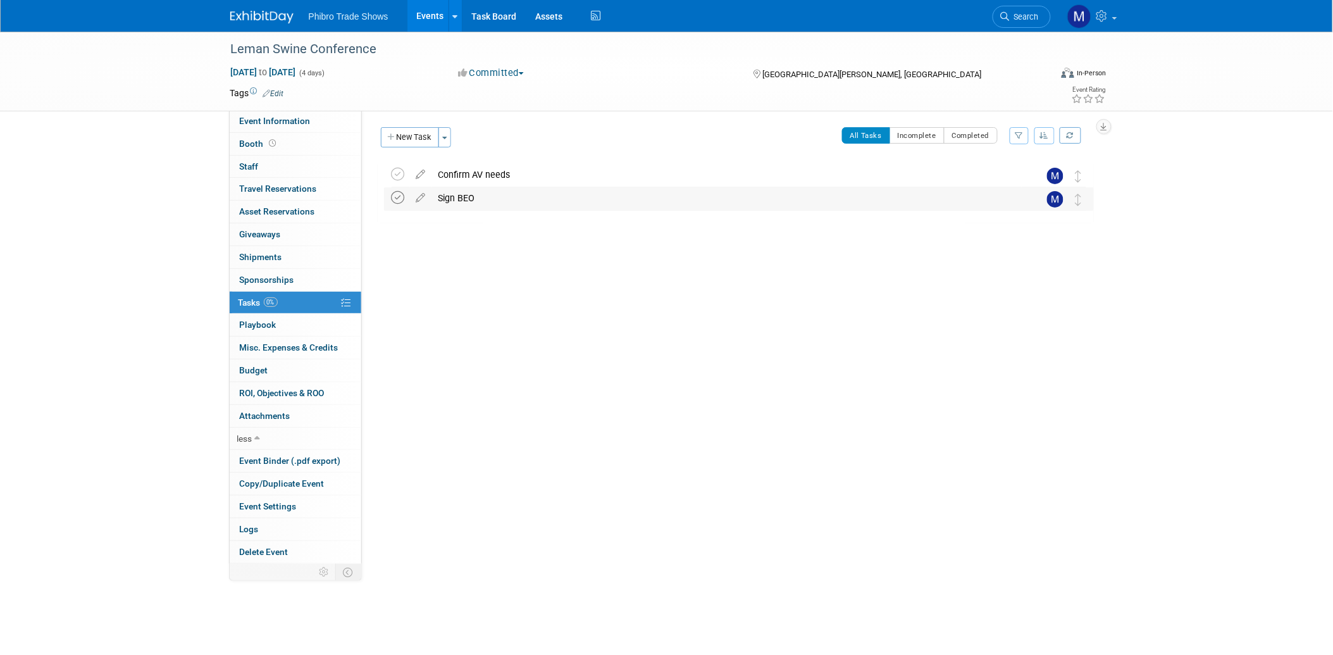
click at [396, 197] on icon at bounding box center [398, 197] width 13 height 13
click at [401, 195] on icon at bounding box center [398, 197] width 13 height 13
click at [414, 137] on button "New Task" at bounding box center [410, 137] width 58 height 20
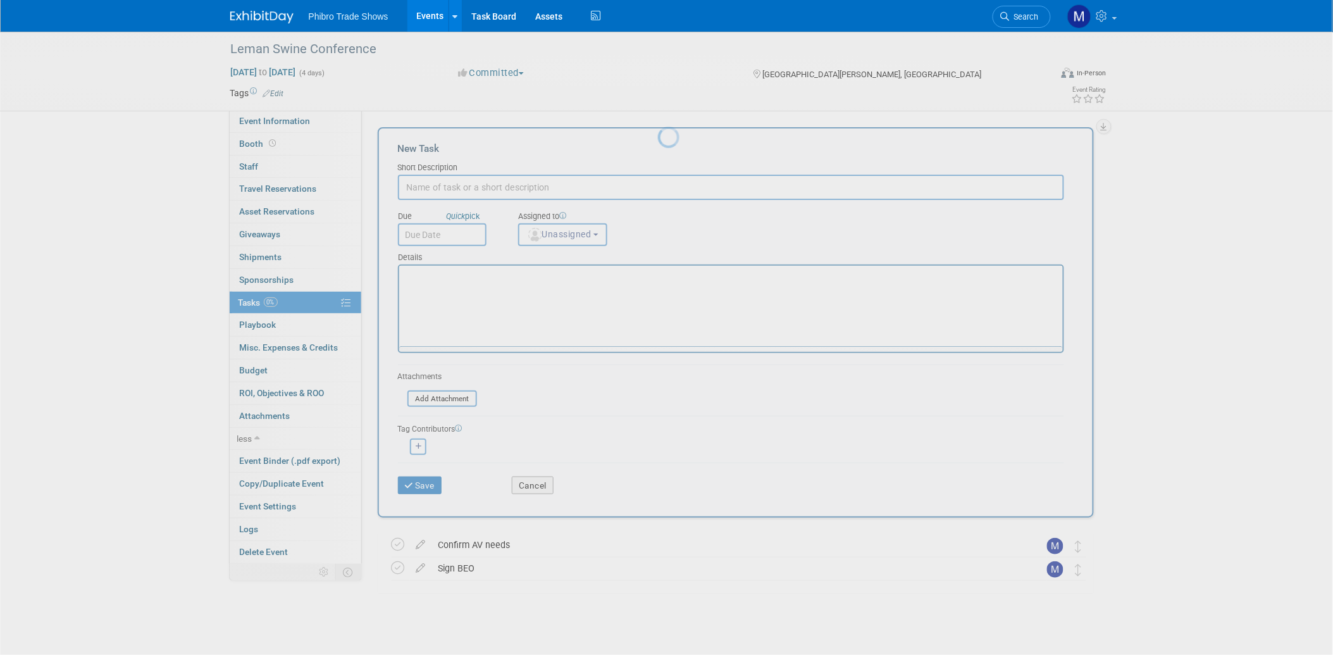
scroll to position [0, 0]
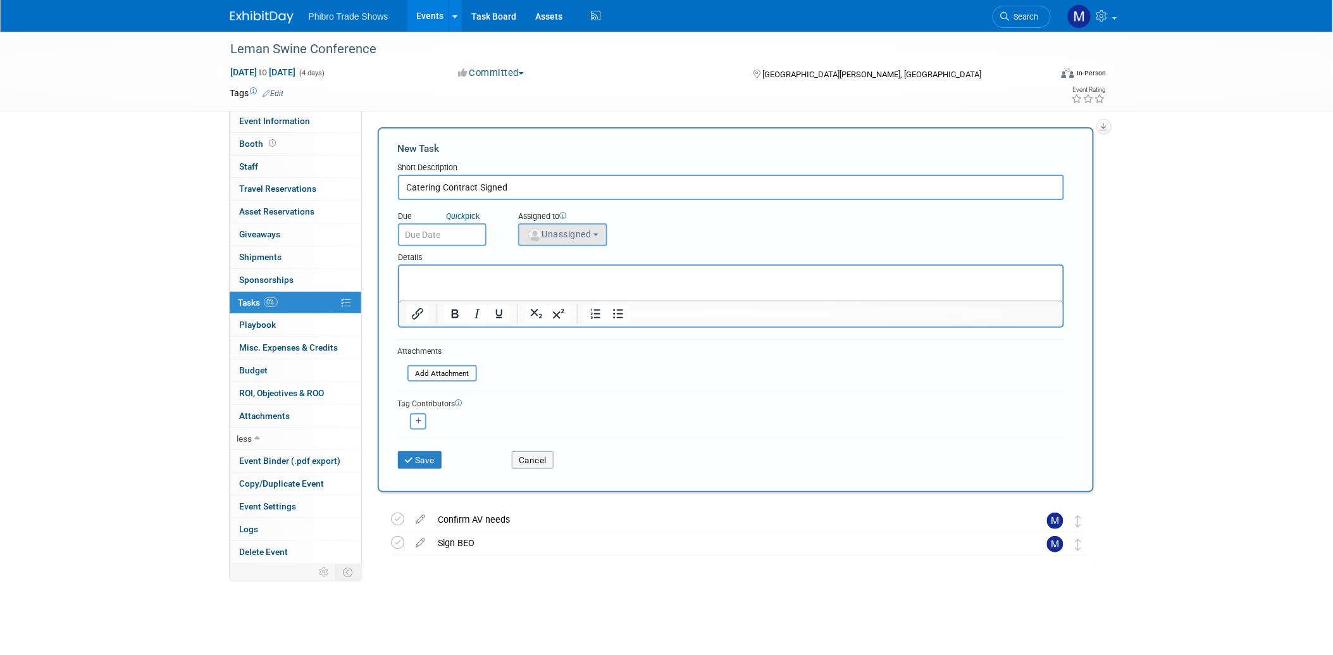
type input "Catering Contract Signed"
click at [578, 229] on span "Unassigned" at bounding box center [559, 234] width 65 height 10
click at [586, 264] on label "[PERSON_NAME] (me)" at bounding box center [579, 273] width 109 height 20
click at [521, 267] on input "[PERSON_NAME] (me)" at bounding box center [516, 271] width 8 height 8
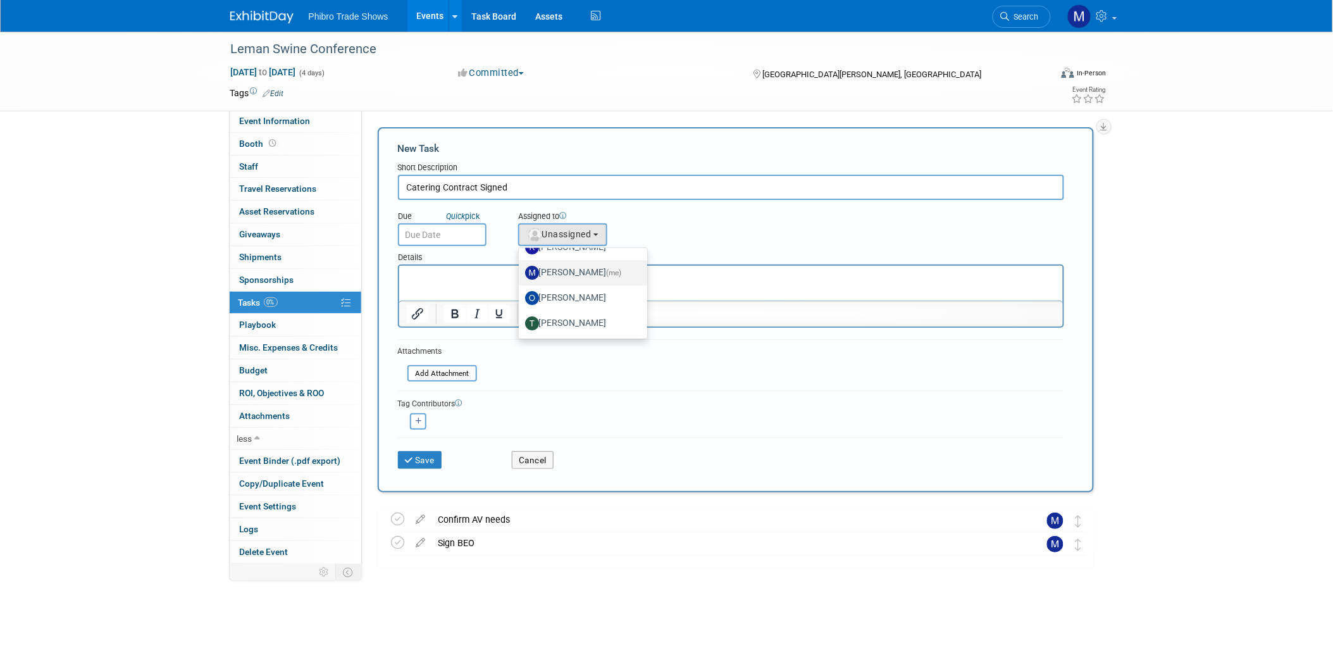
select select "9b36b1e5-beb2-498d-b133-e4ee5be4cb5d"
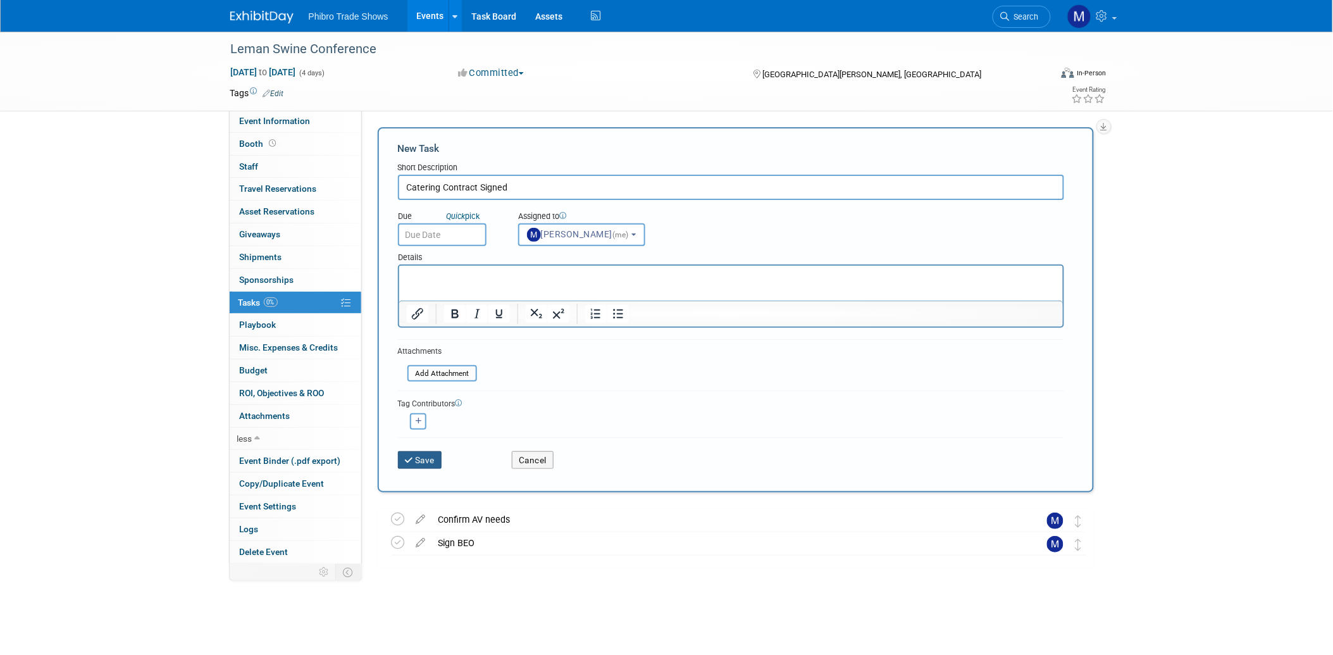
click at [433, 451] on button "Save" at bounding box center [420, 460] width 44 height 18
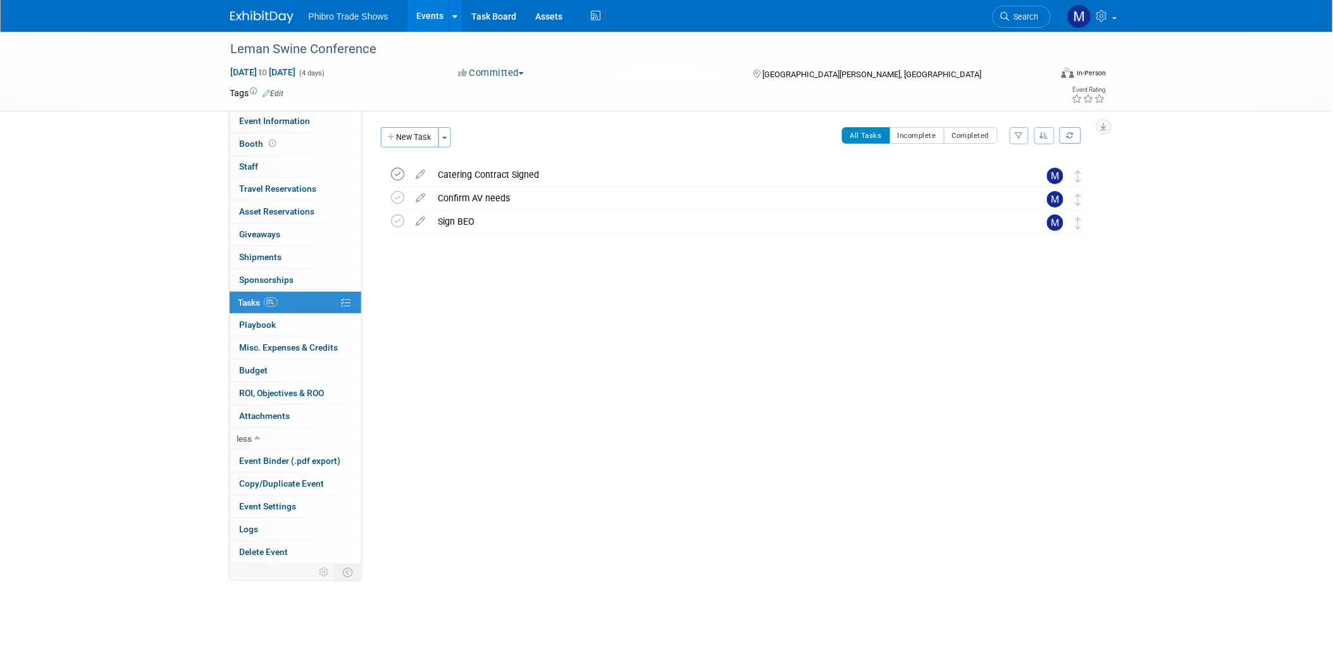
click at [399, 175] on icon at bounding box center [398, 174] width 13 height 13
click at [926, 370] on div "Event Website: Edit Event Venue Name: St. [PERSON_NAME] RiverCentre, [GEOGRAPHI…" at bounding box center [732, 337] width 741 height 454
